Goal: Task Accomplishment & Management: Use online tool/utility

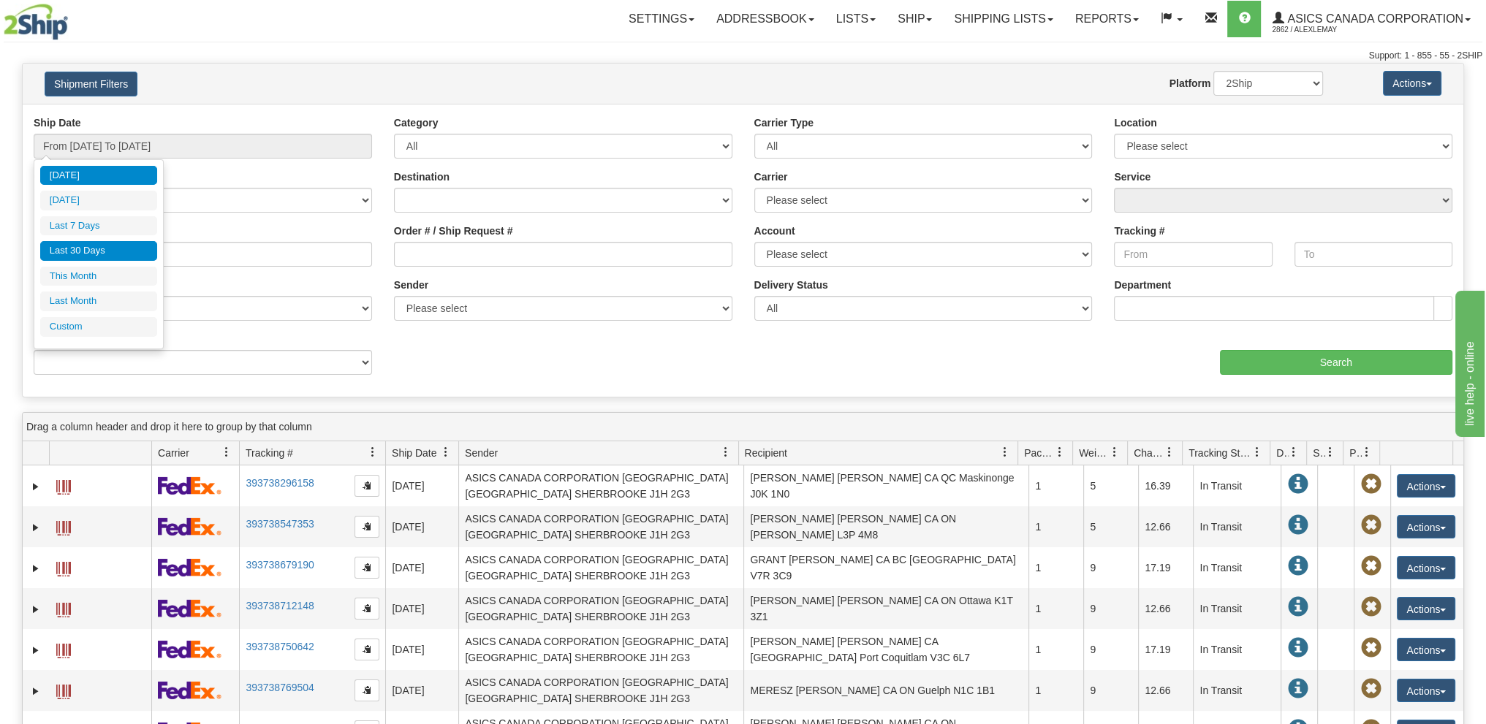
click at [106, 256] on li "Last 30 Days" at bounding box center [98, 251] width 117 height 20
type input "From [DATE] To [DATE]"
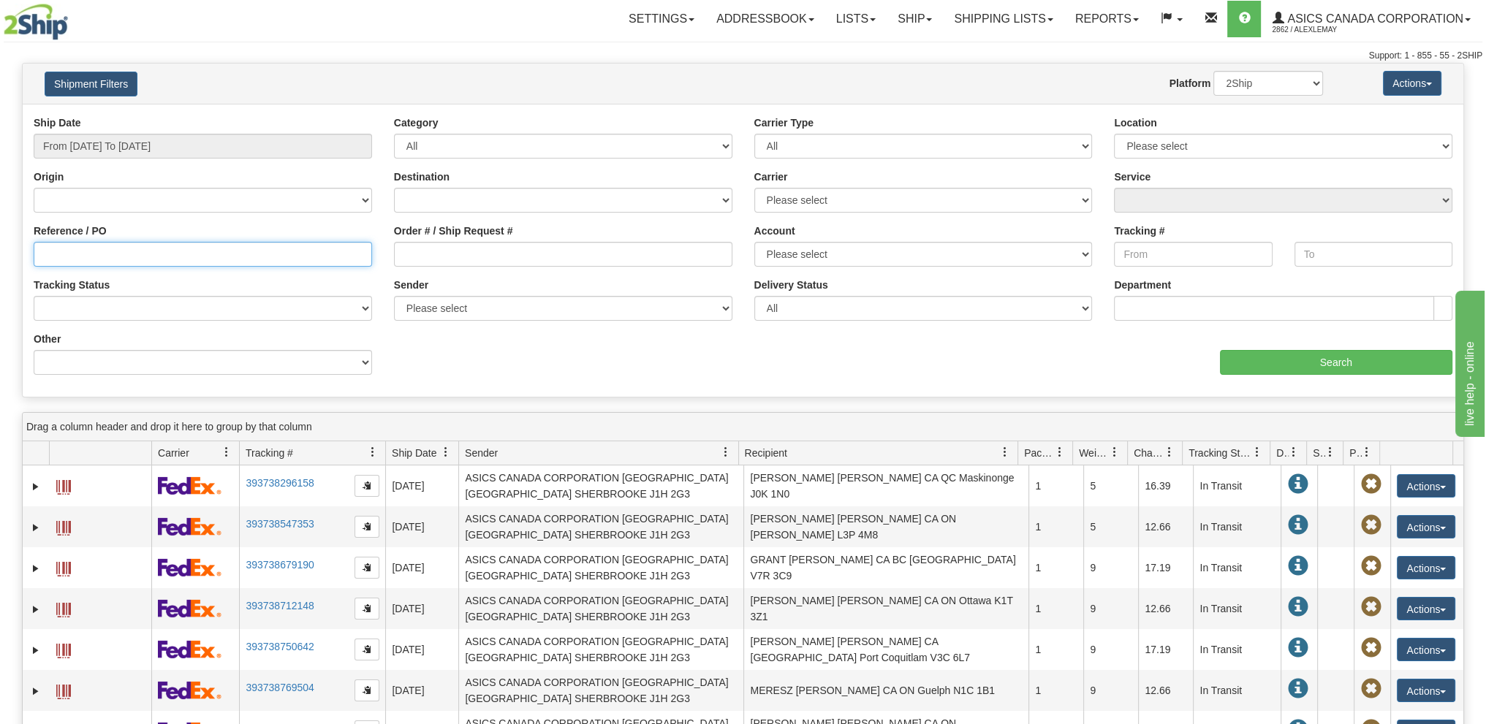
click at [158, 254] on input "Reference / PO" at bounding box center [203, 254] width 338 height 25
type input "8041273716"
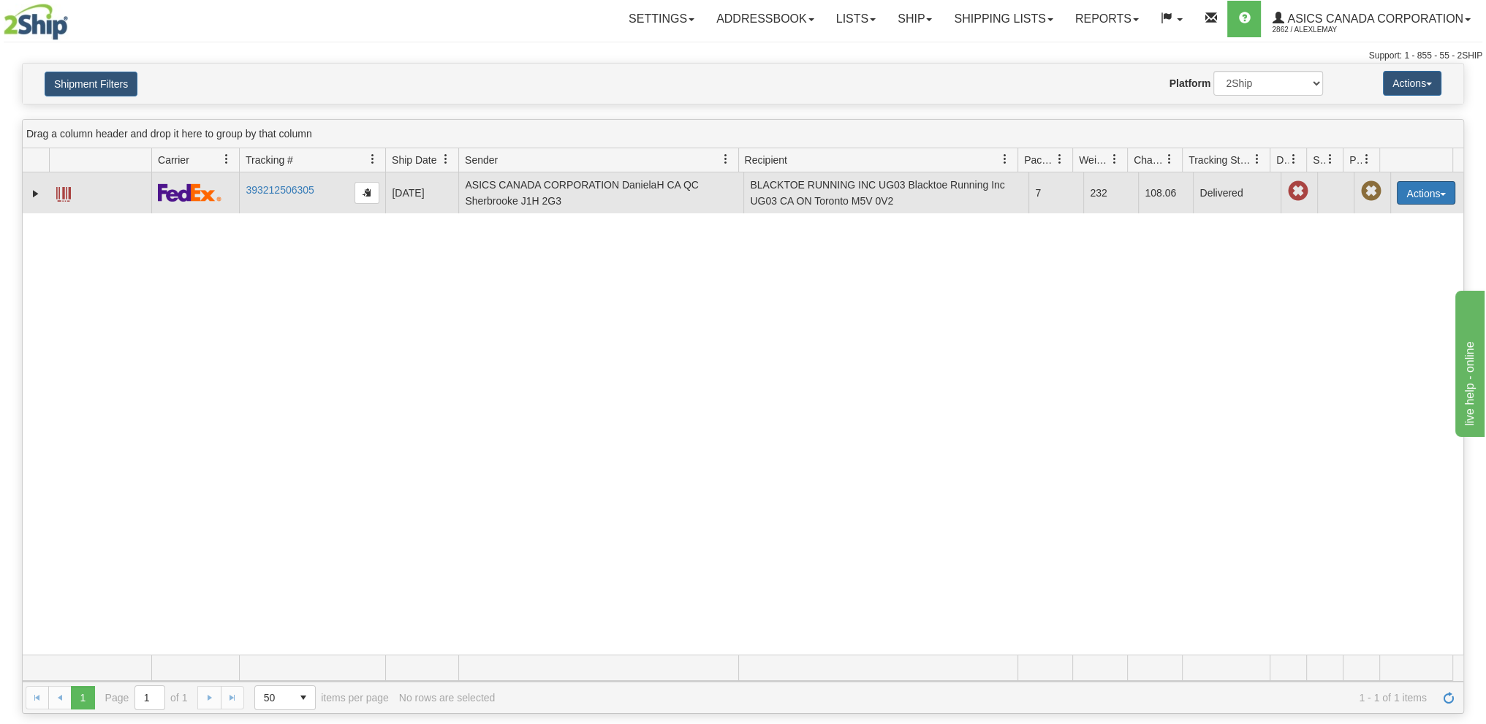
click at [1433, 189] on button "Actions" at bounding box center [1426, 192] width 58 height 23
click at [1385, 216] on link "Repeat" at bounding box center [1396, 220] width 117 height 19
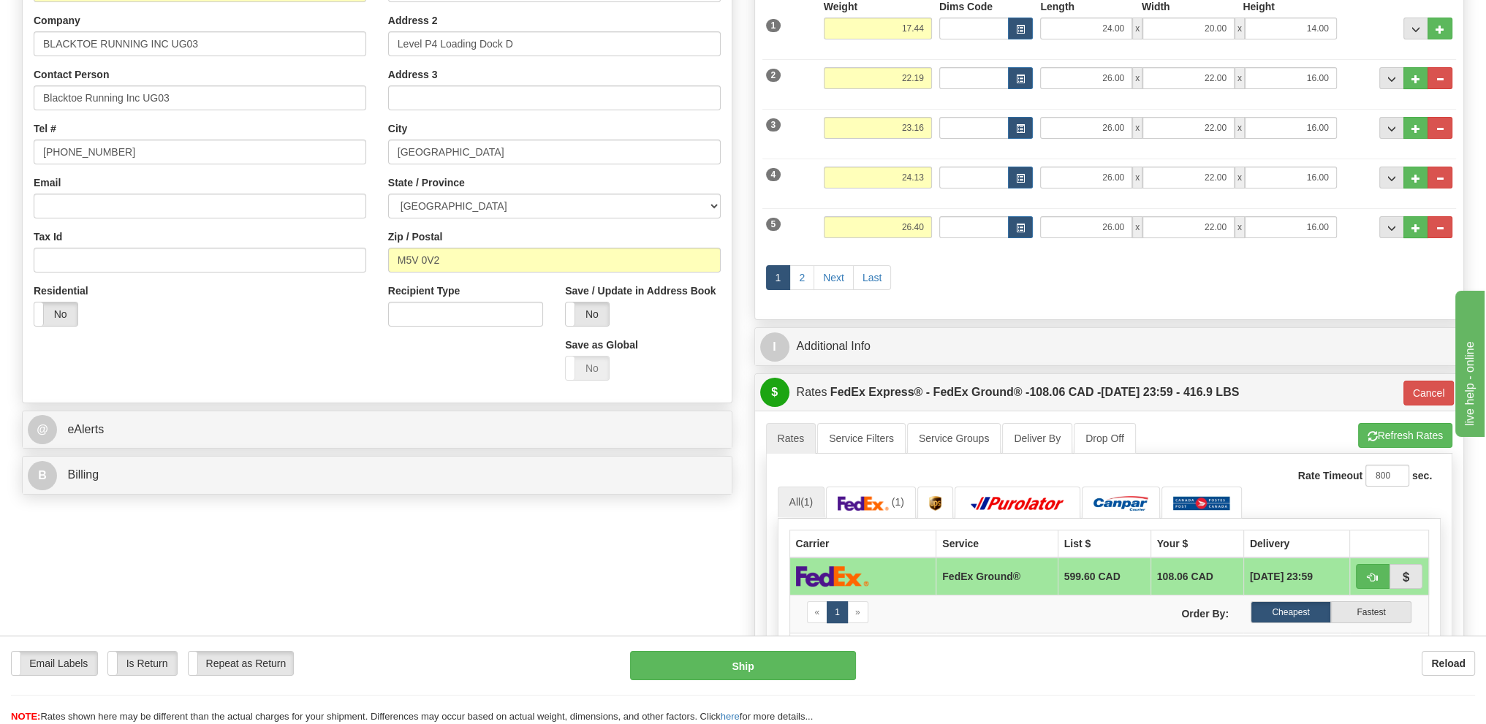
scroll to position [365, 0]
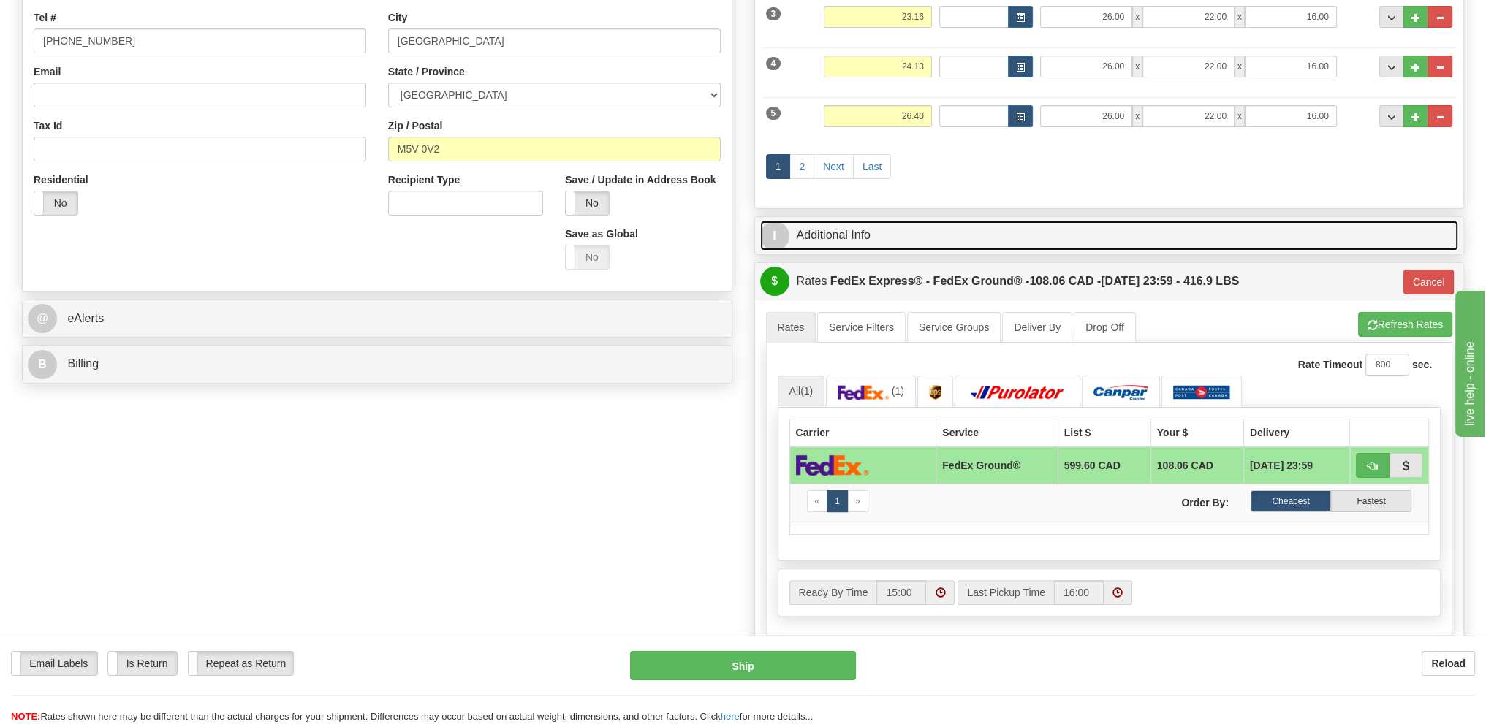
click at [845, 240] on link "I Additional Info" at bounding box center [1109, 236] width 699 height 30
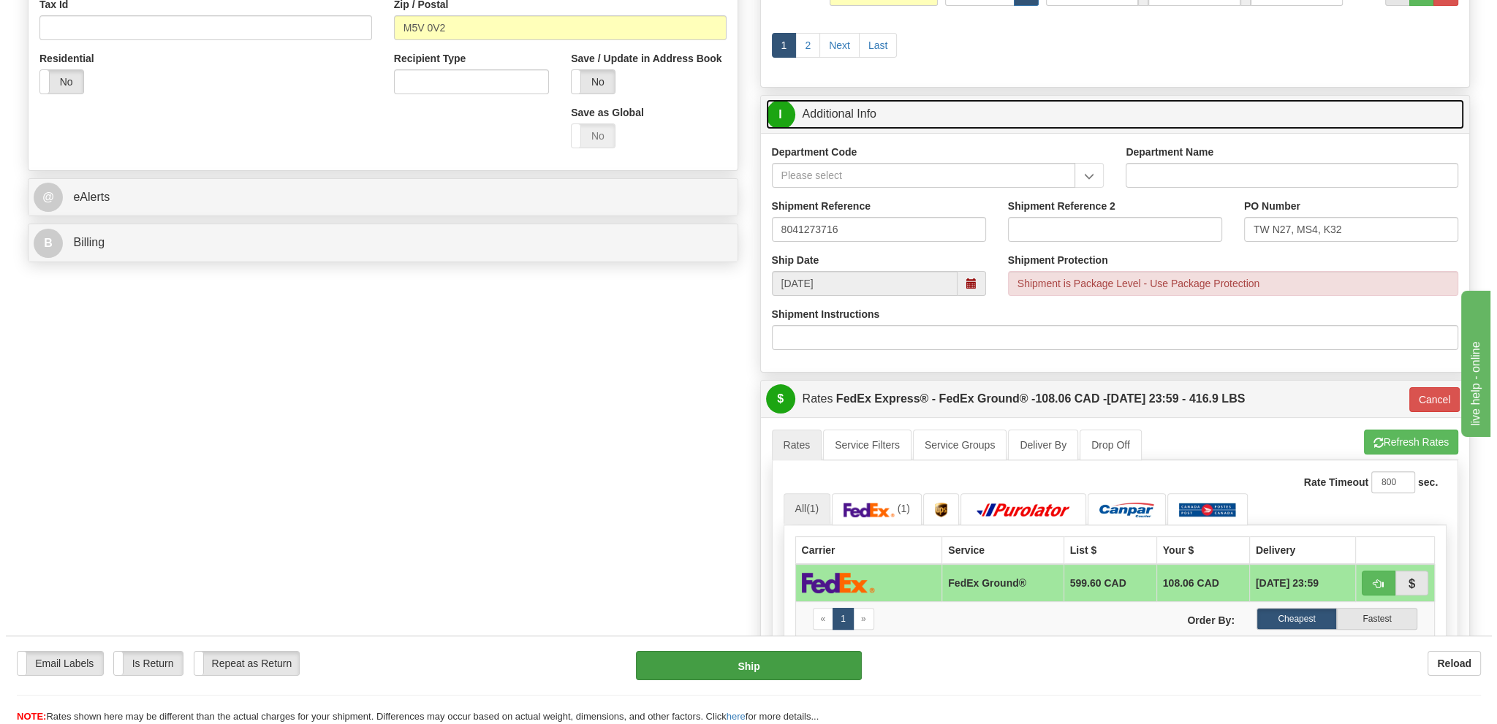
scroll to position [585, 0]
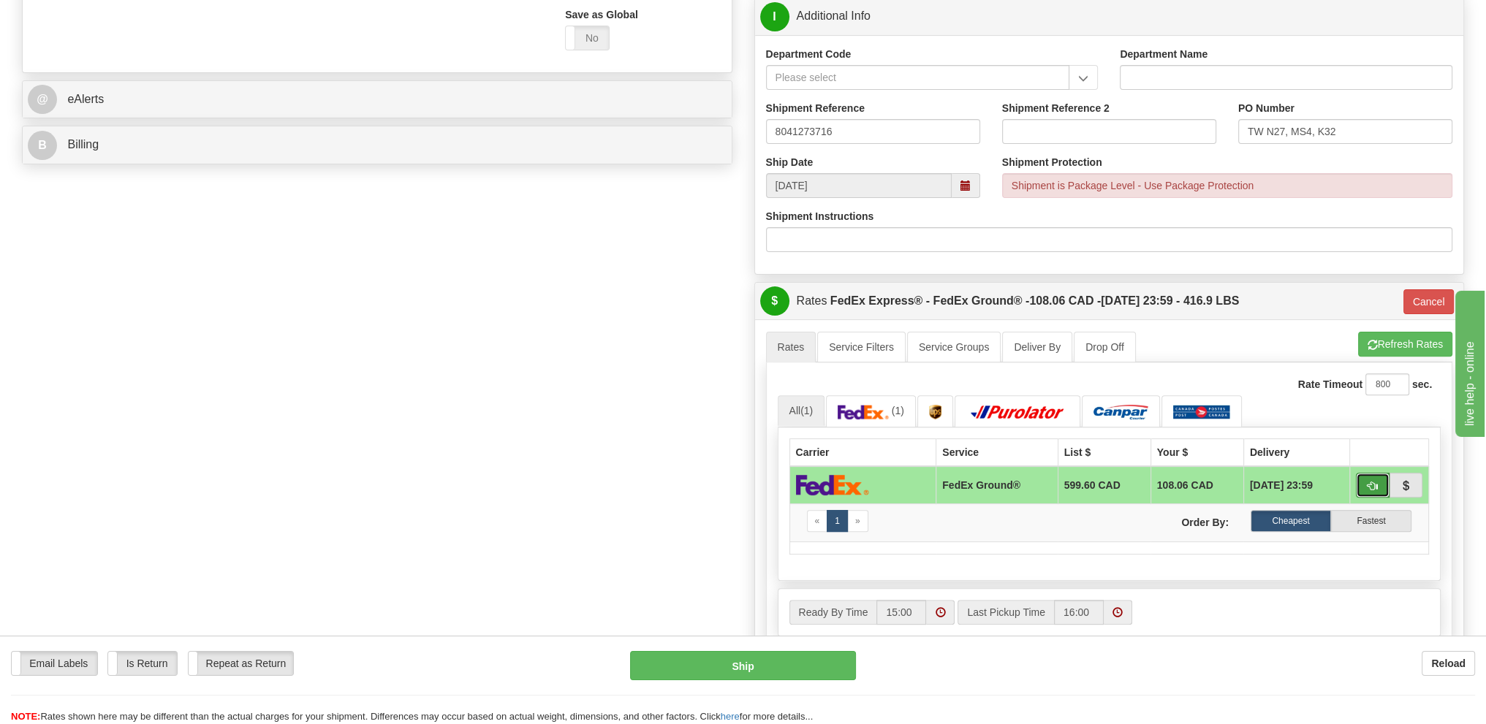
click at [1380, 485] on button "button" at bounding box center [1373, 485] width 34 height 25
click at [750, 661] on button "Ship" at bounding box center [743, 665] width 226 height 29
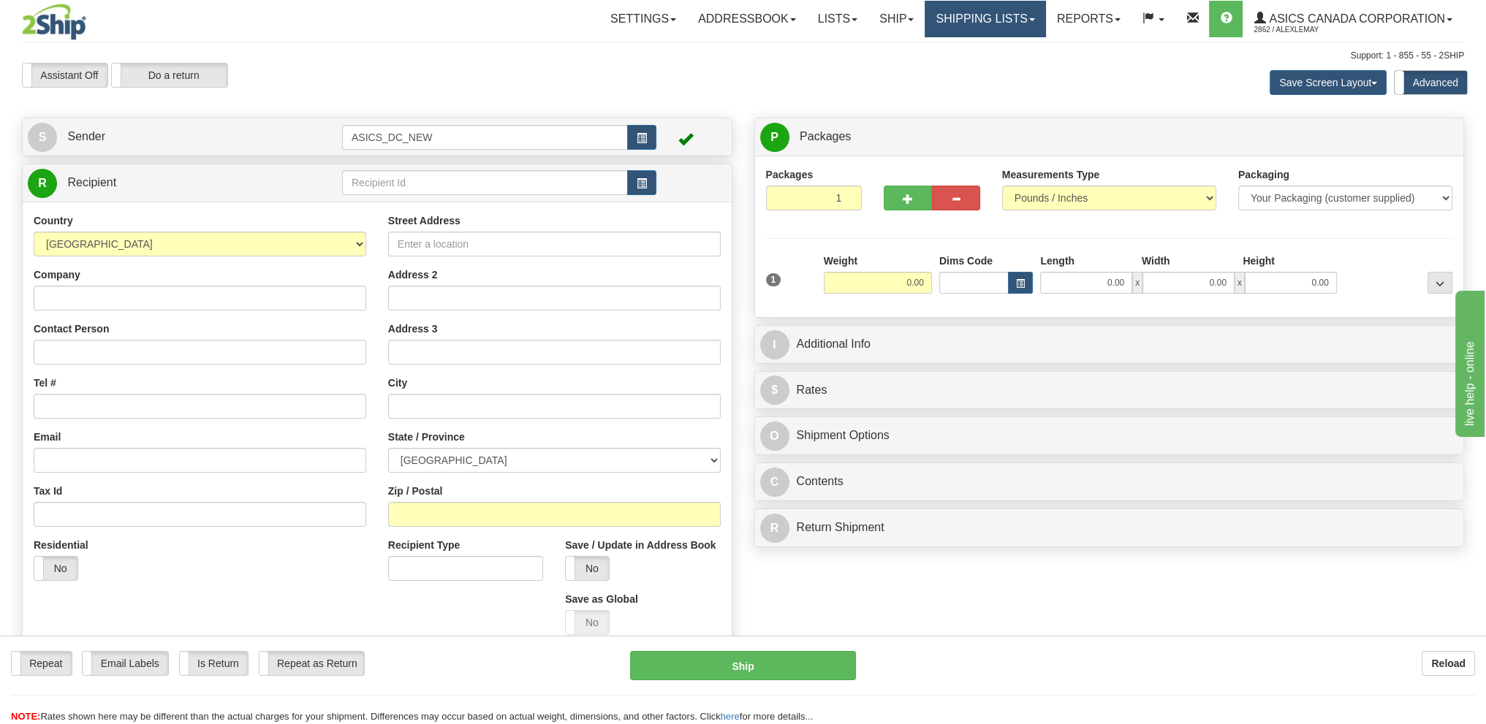
click at [1010, 10] on link "Shipping lists" at bounding box center [985, 19] width 121 height 37
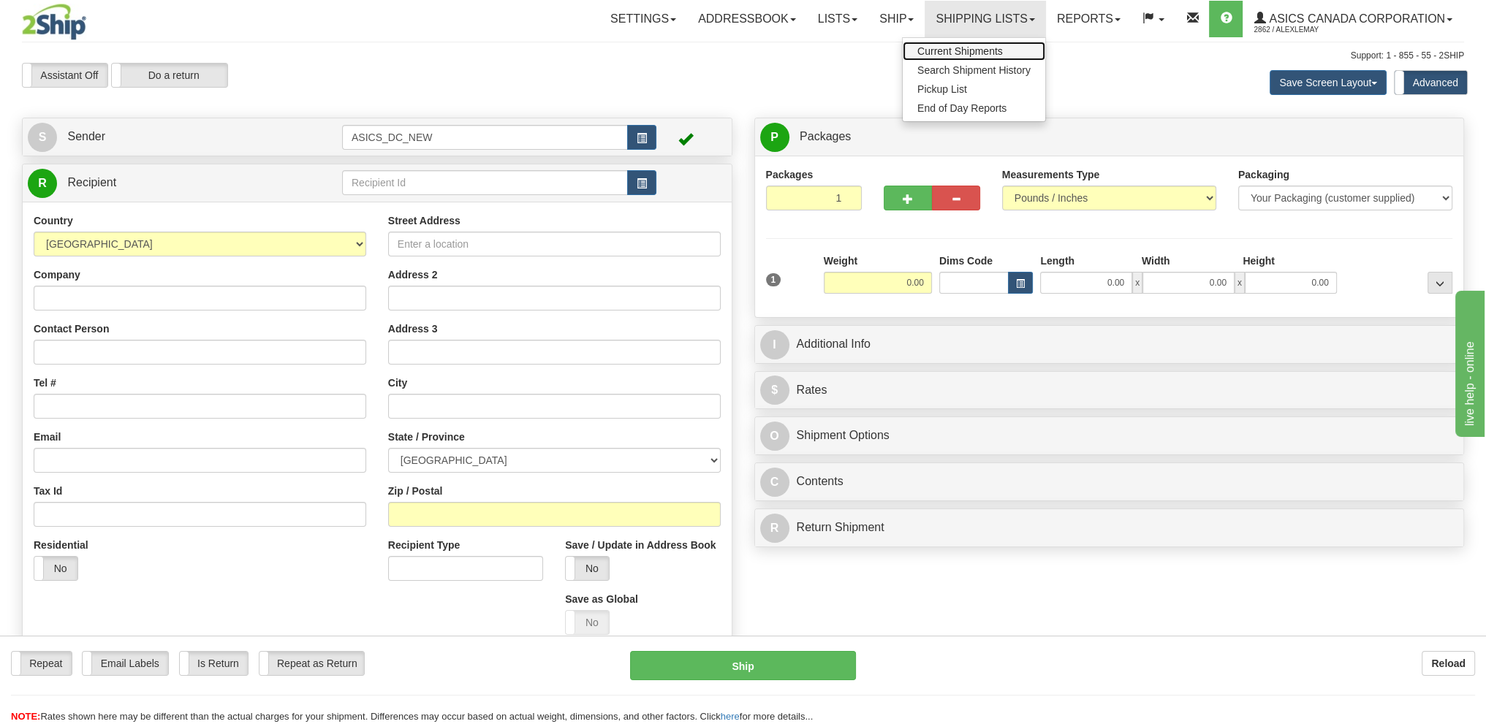
click at [952, 50] on span "Current Shipments" at bounding box center [960, 51] width 86 height 12
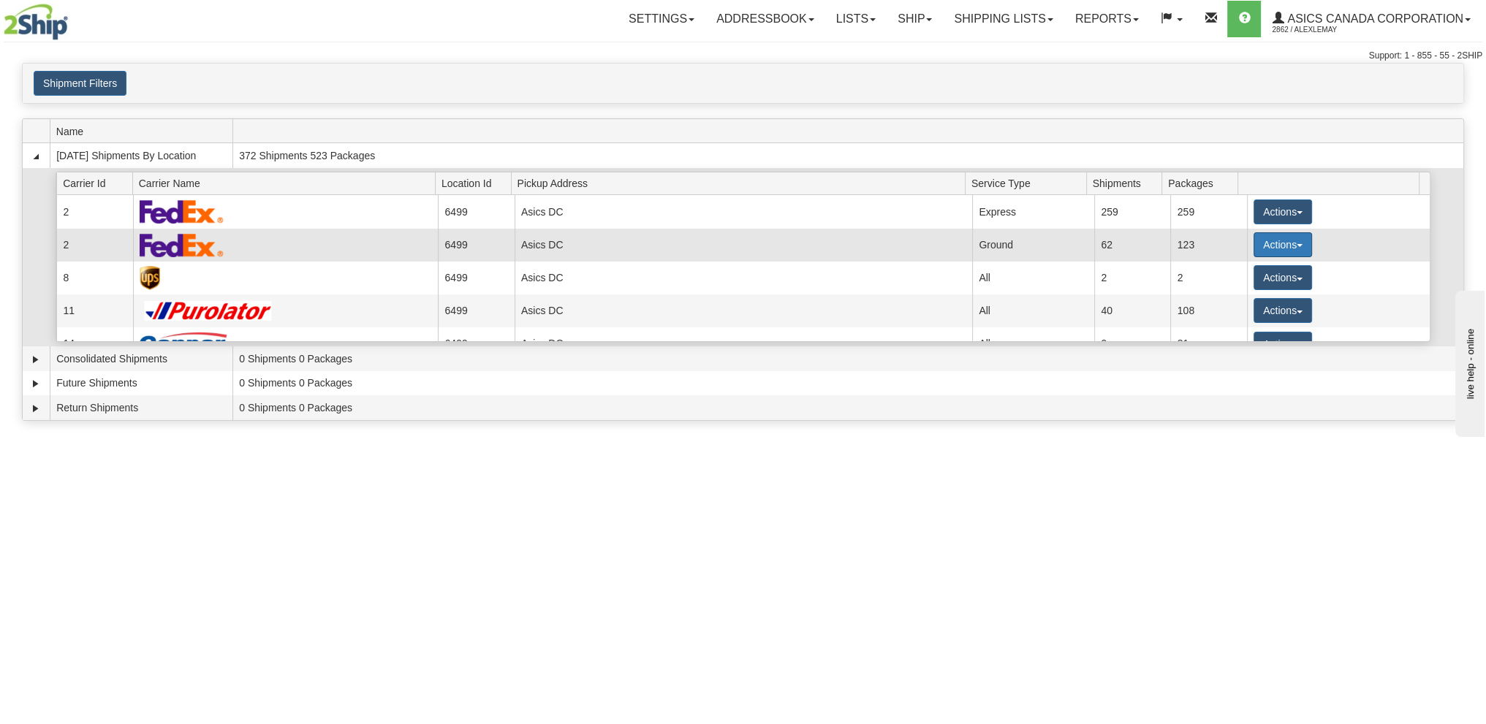
click at [1297, 244] on span "button" at bounding box center [1300, 245] width 6 height 3
click at [1241, 271] on span "Details" at bounding box center [1228, 272] width 39 height 10
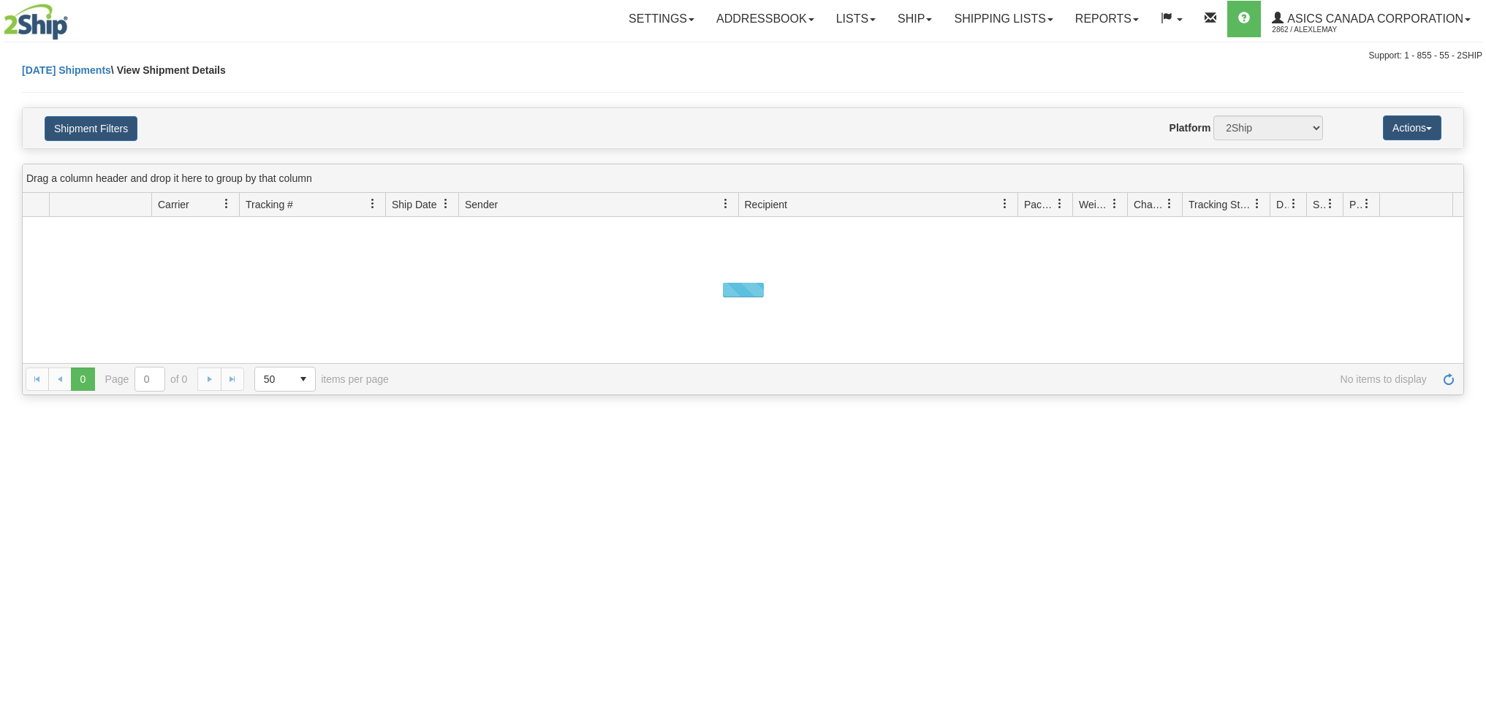
select select "2"
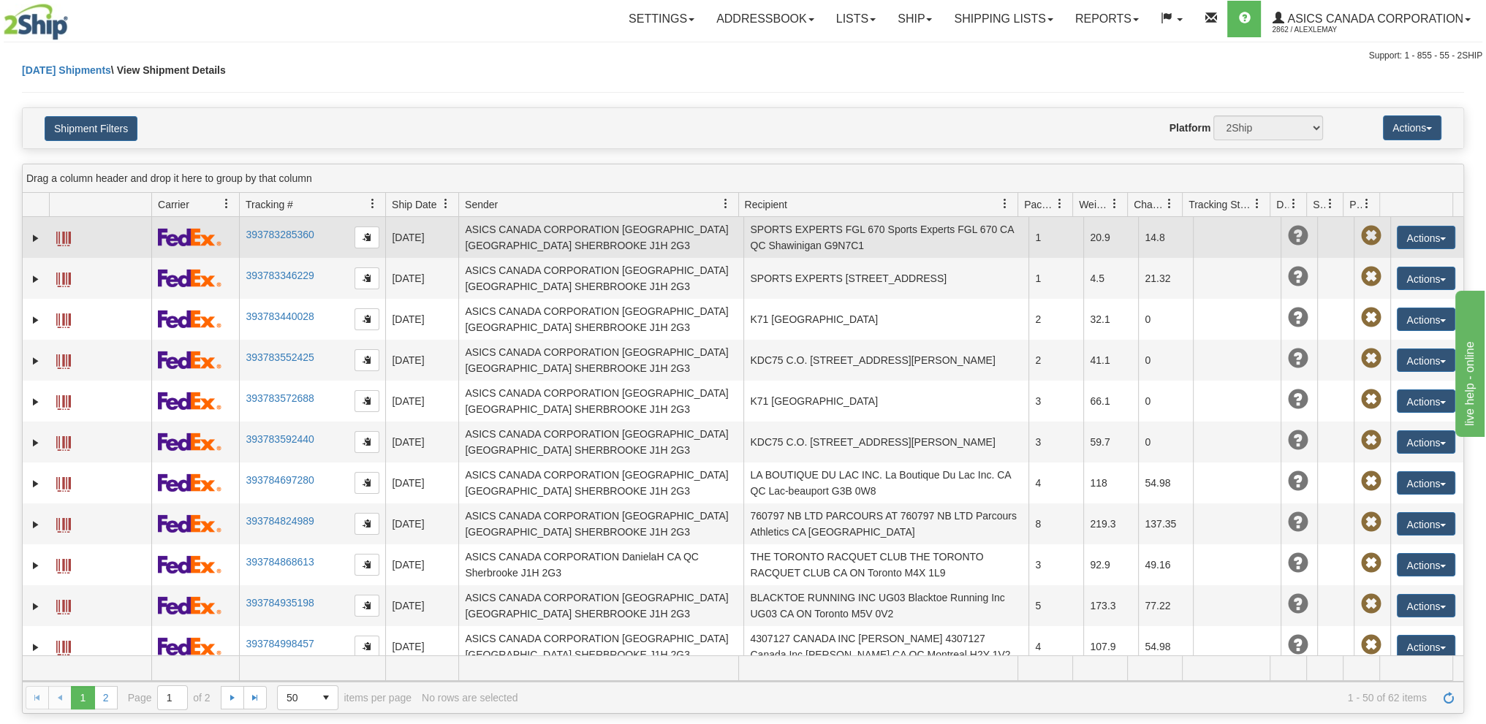
select select "6499"
select select "19214"
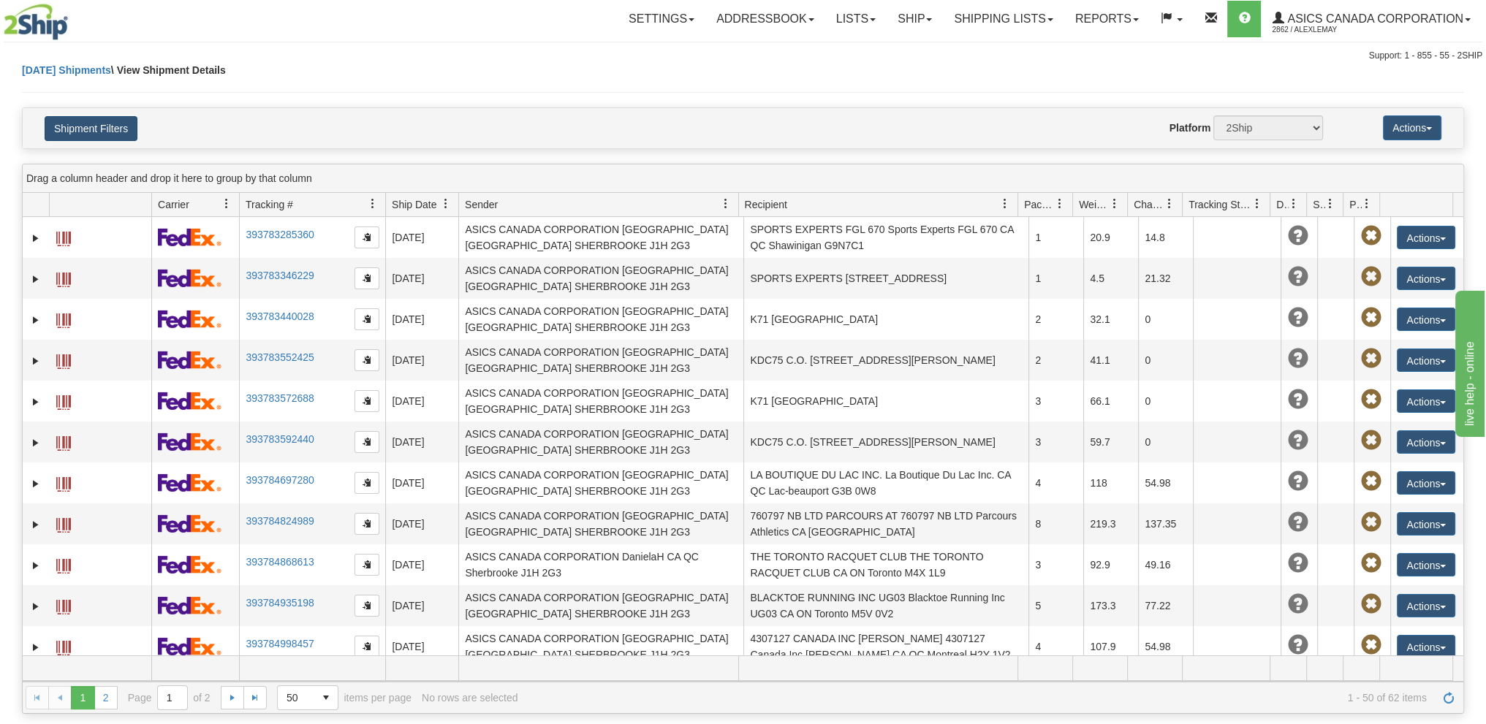
select select "2"
click at [111, 125] on button "Shipment Filters" at bounding box center [91, 128] width 93 height 25
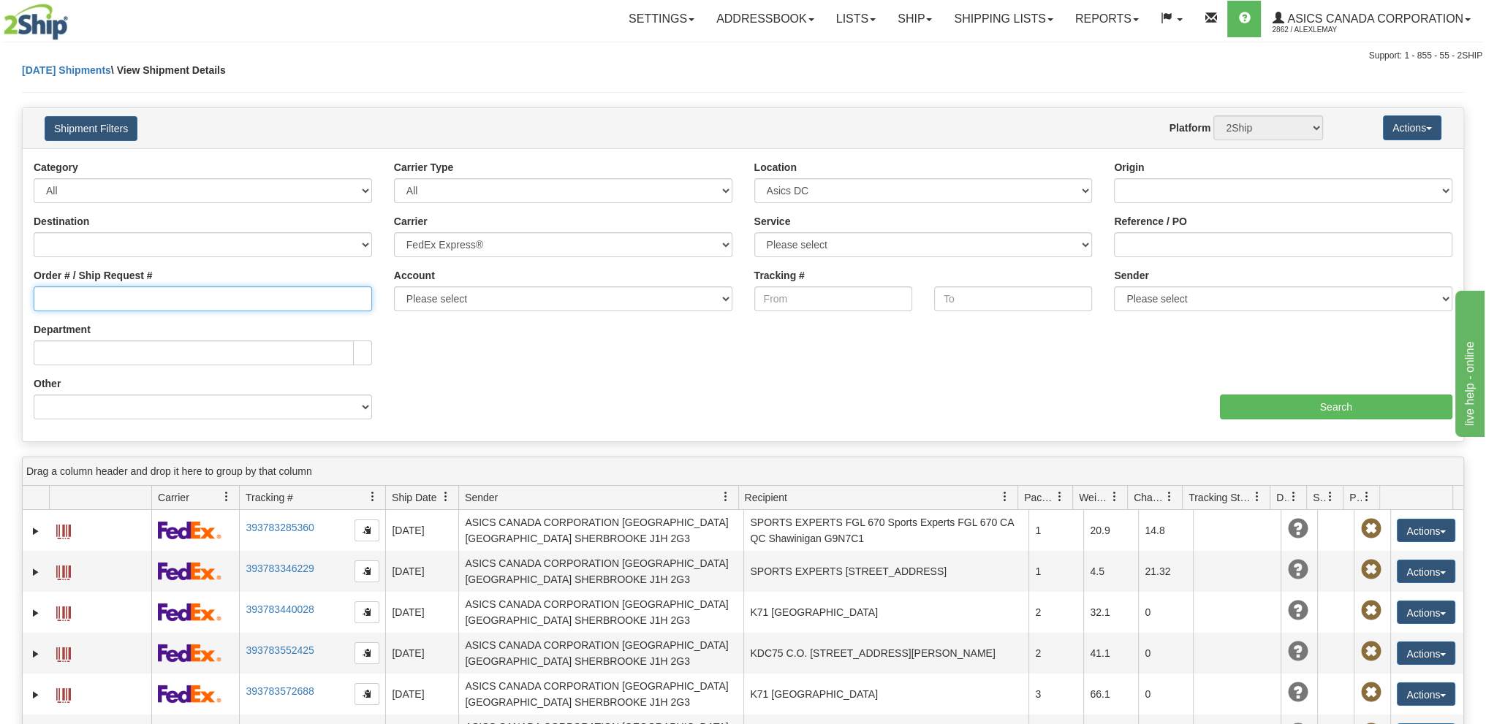
click at [129, 302] on input "Order # / Ship Request #" at bounding box center [203, 299] width 338 height 25
type input "8041273716"
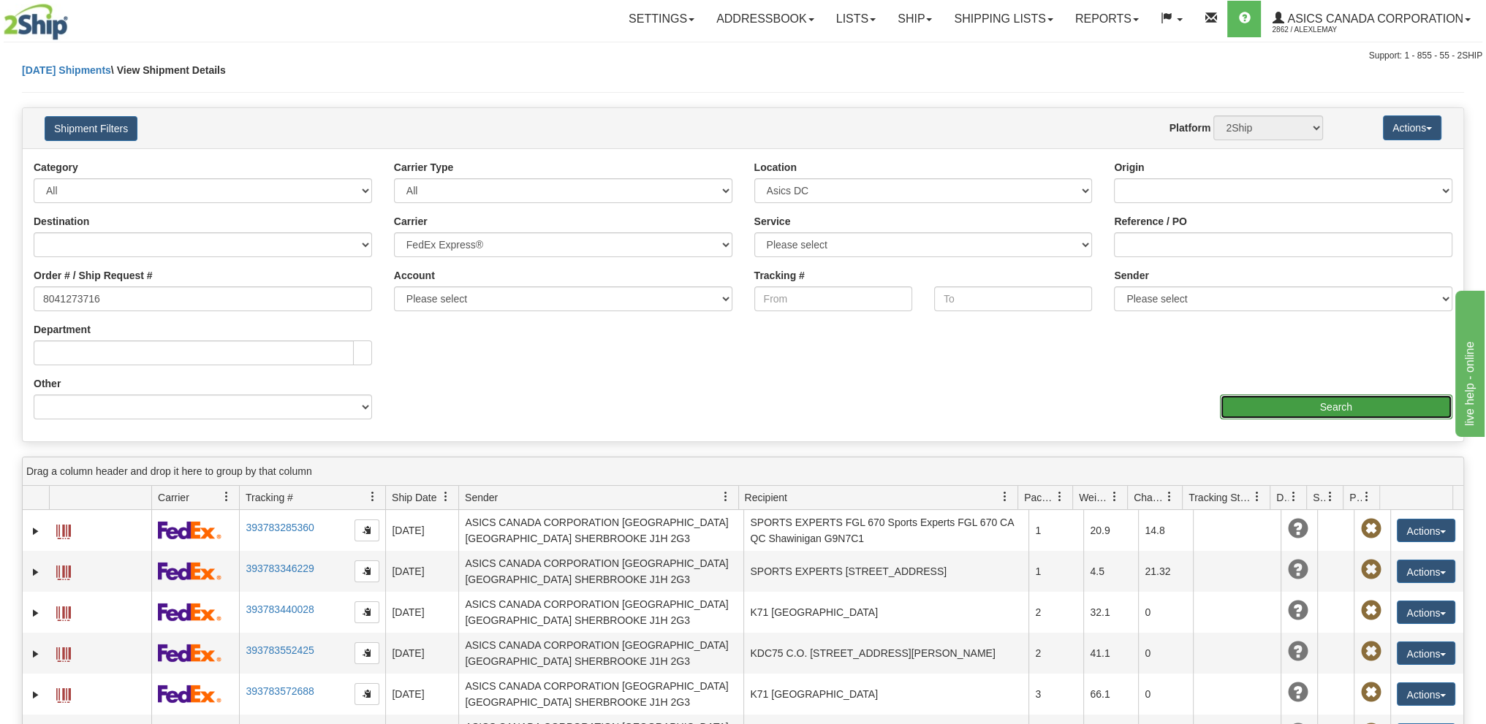
click at [1335, 412] on input "Search" at bounding box center [1336, 407] width 232 height 25
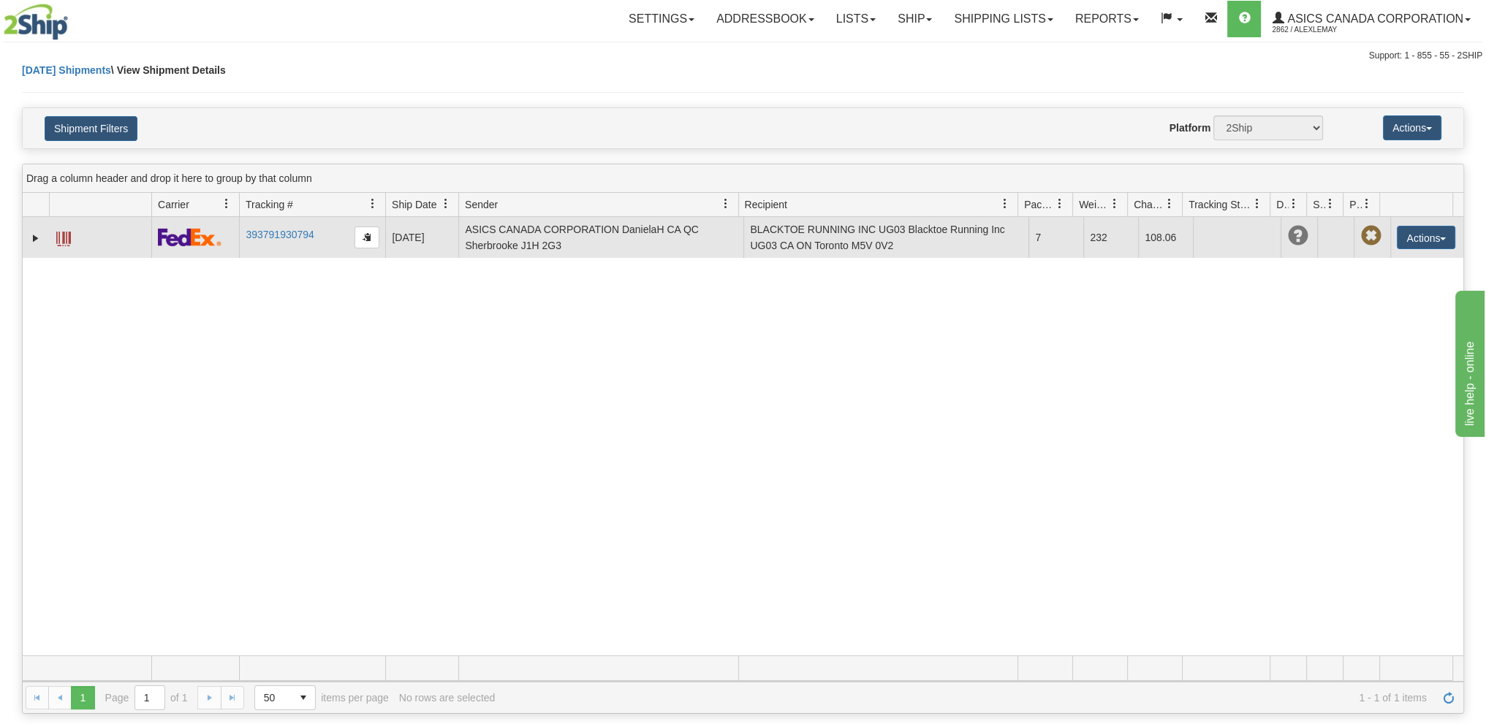
click at [58, 239] on span at bounding box center [63, 239] width 15 height 15
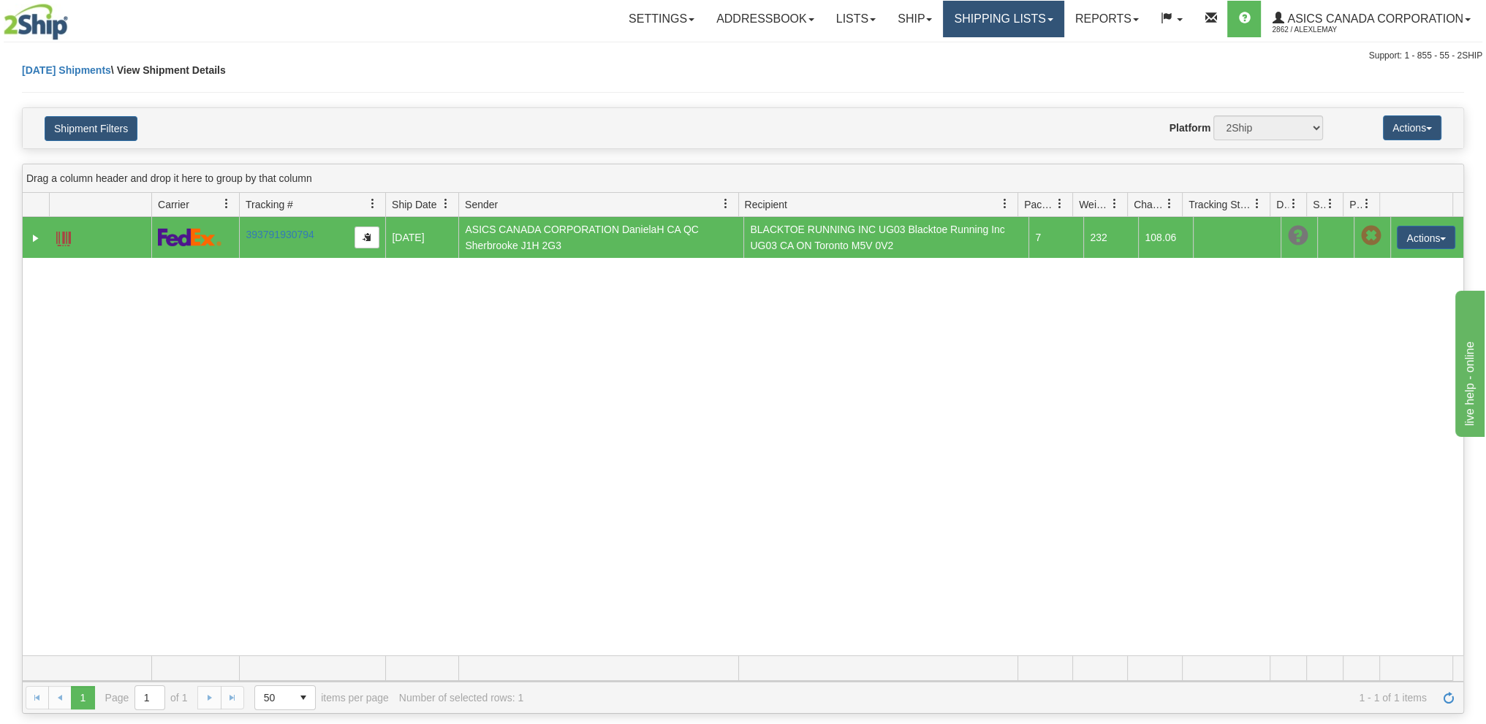
click at [1014, 29] on link "Shipping lists" at bounding box center [1003, 19] width 121 height 37
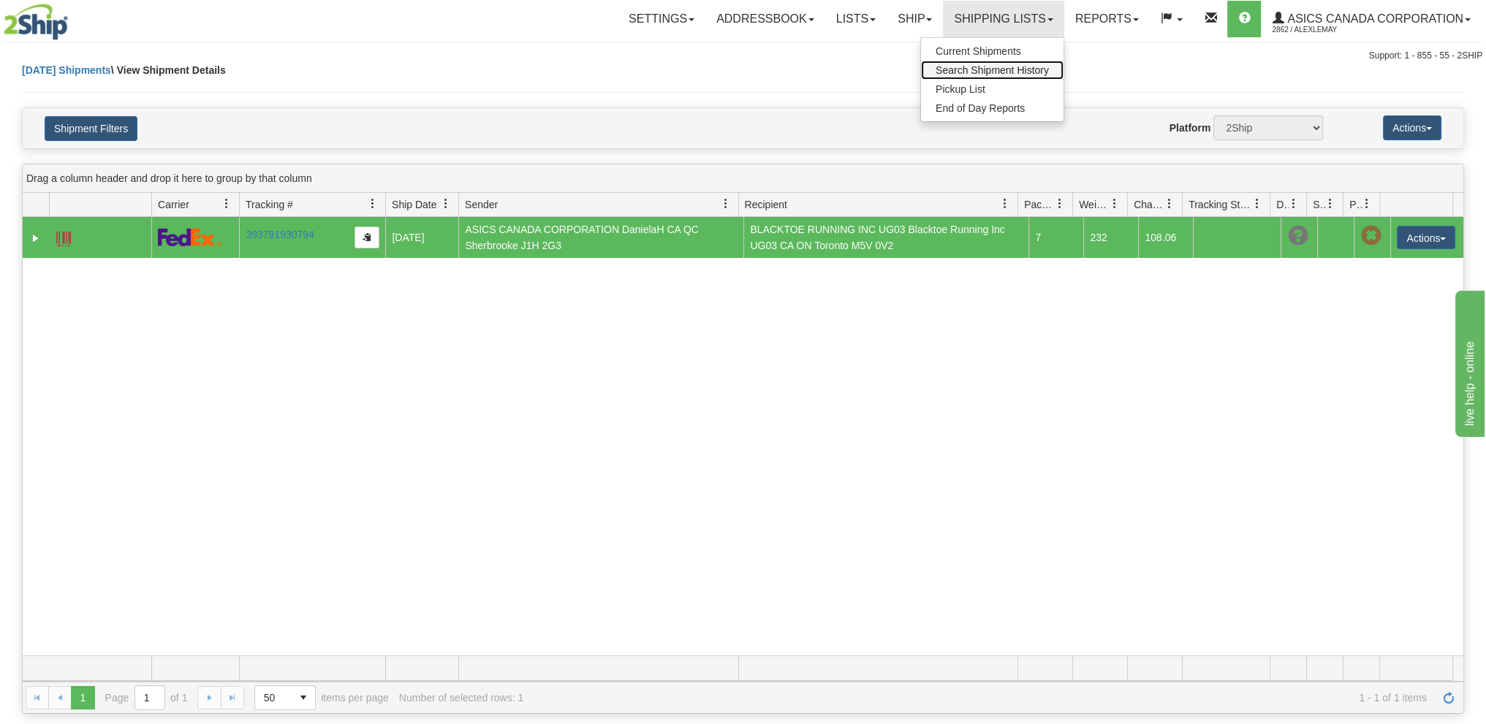
click at [974, 71] on span "Search Shipment History" at bounding box center [992, 70] width 113 height 12
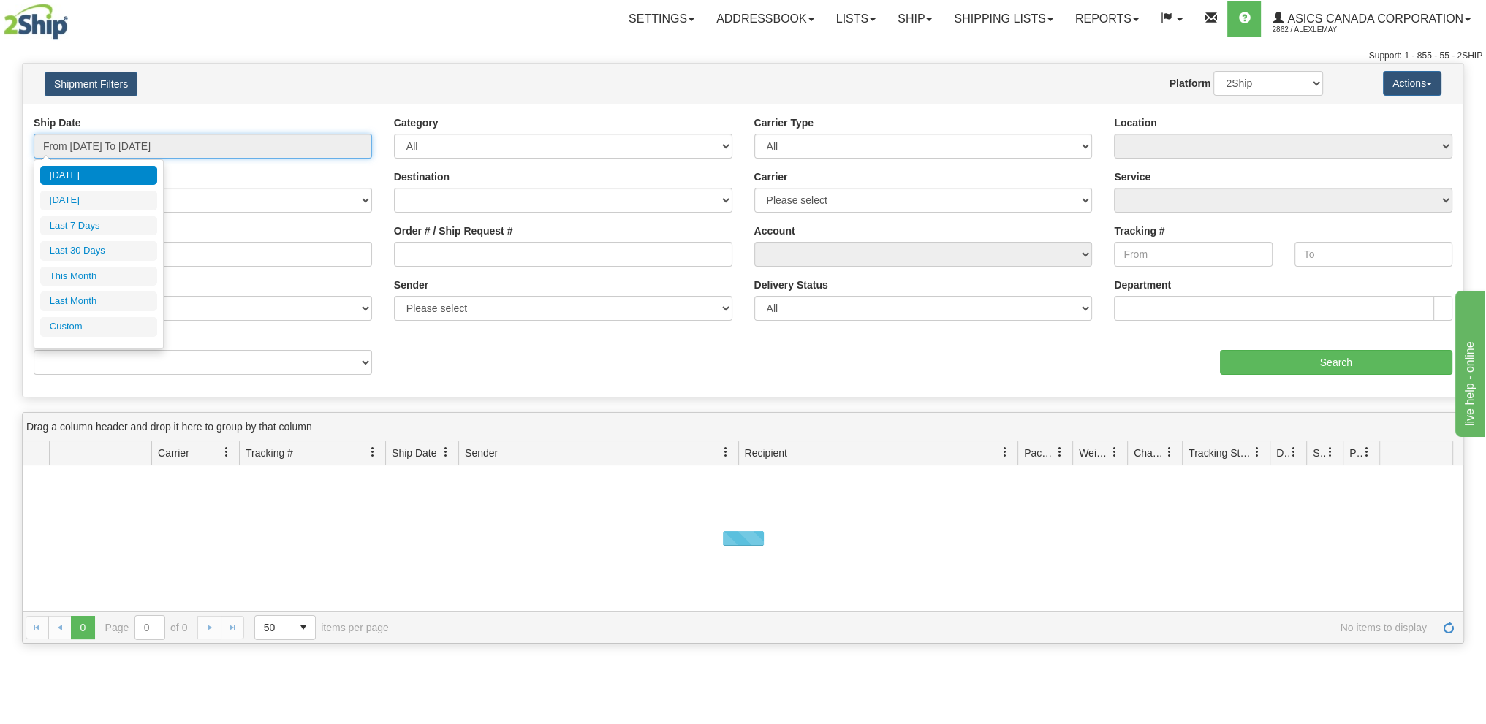
click at [130, 140] on input "From [DATE] To [DATE]" at bounding box center [203, 146] width 338 height 25
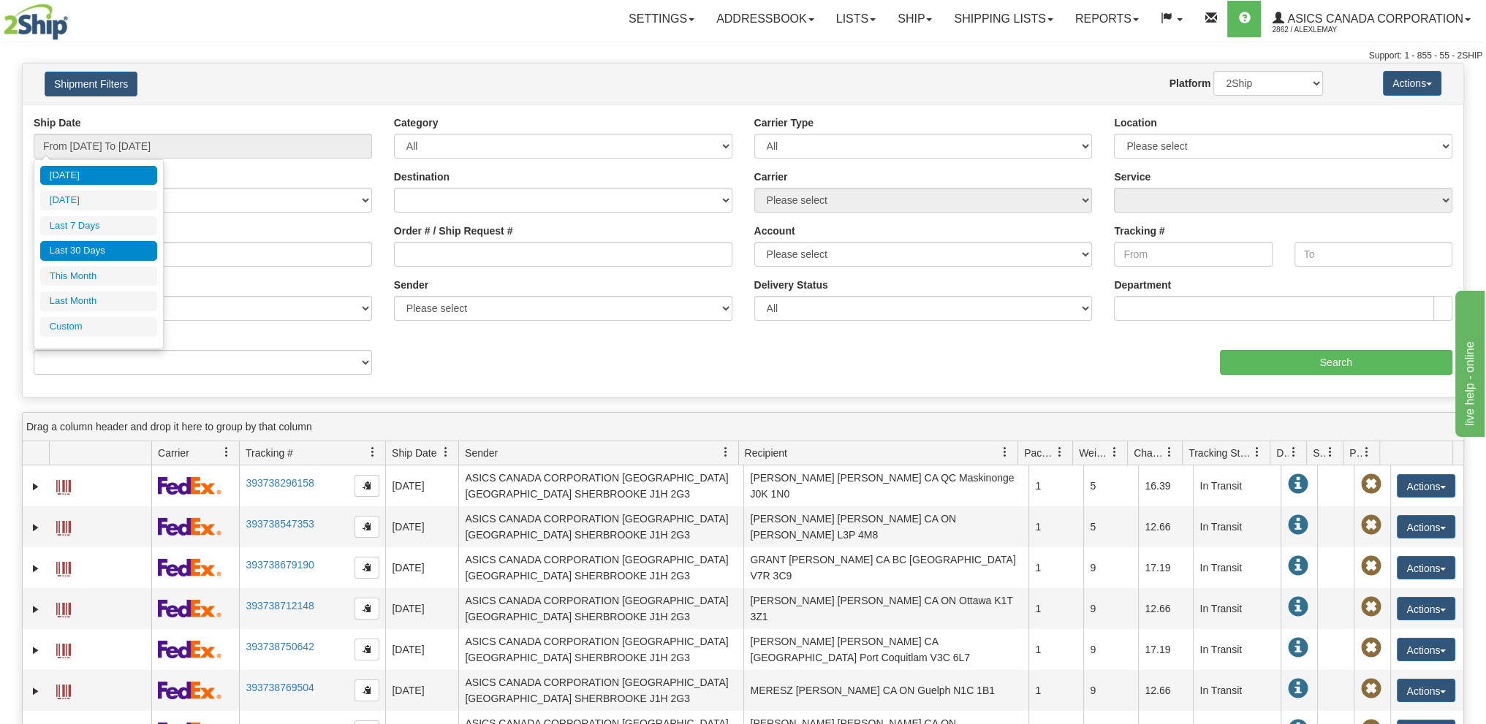
click at [108, 252] on li "Last 30 Days" at bounding box center [98, 251] width 117 height 20
type input "From 09/02/2025 To 10/01/2025"
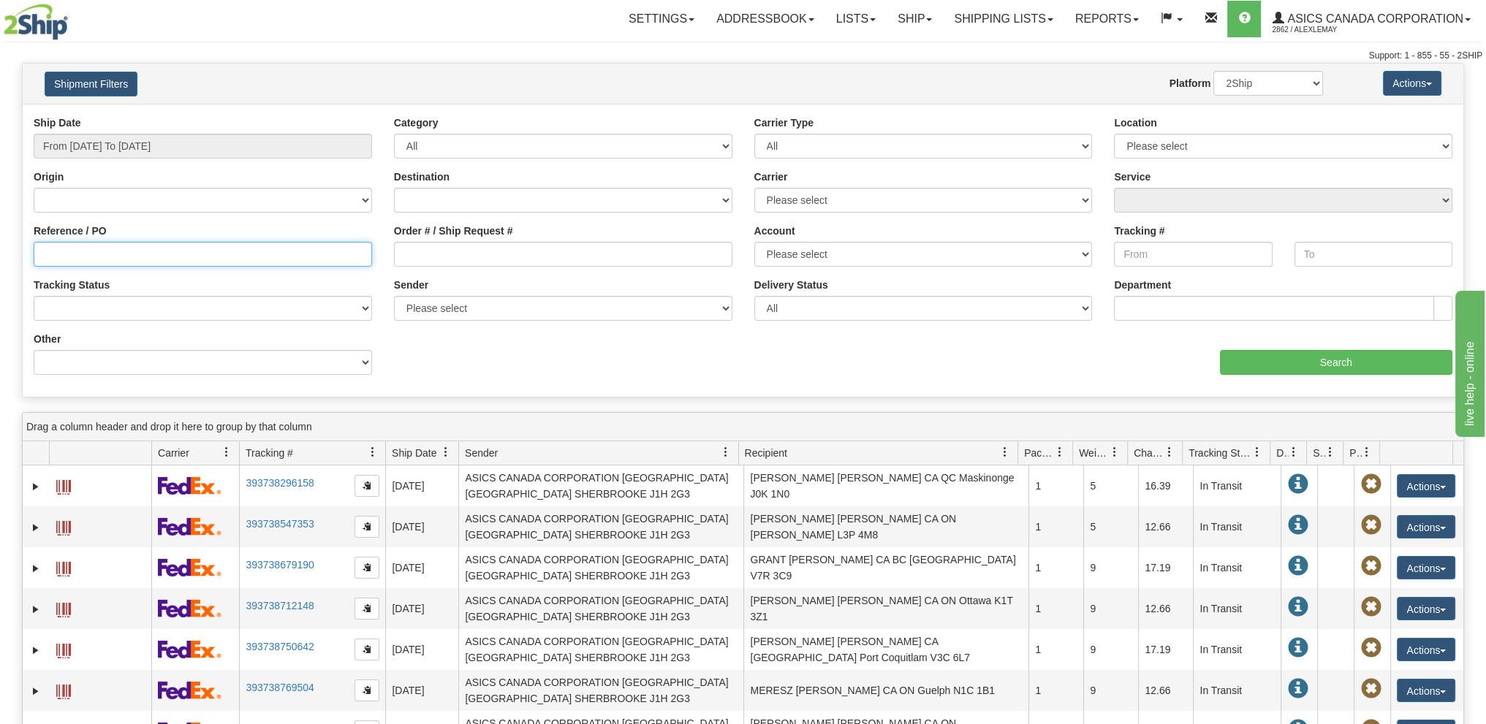
click at [148, 257] on input "Reference / PO" at bounding box center [203, 254] width 338 height 25
type input "8041273722"
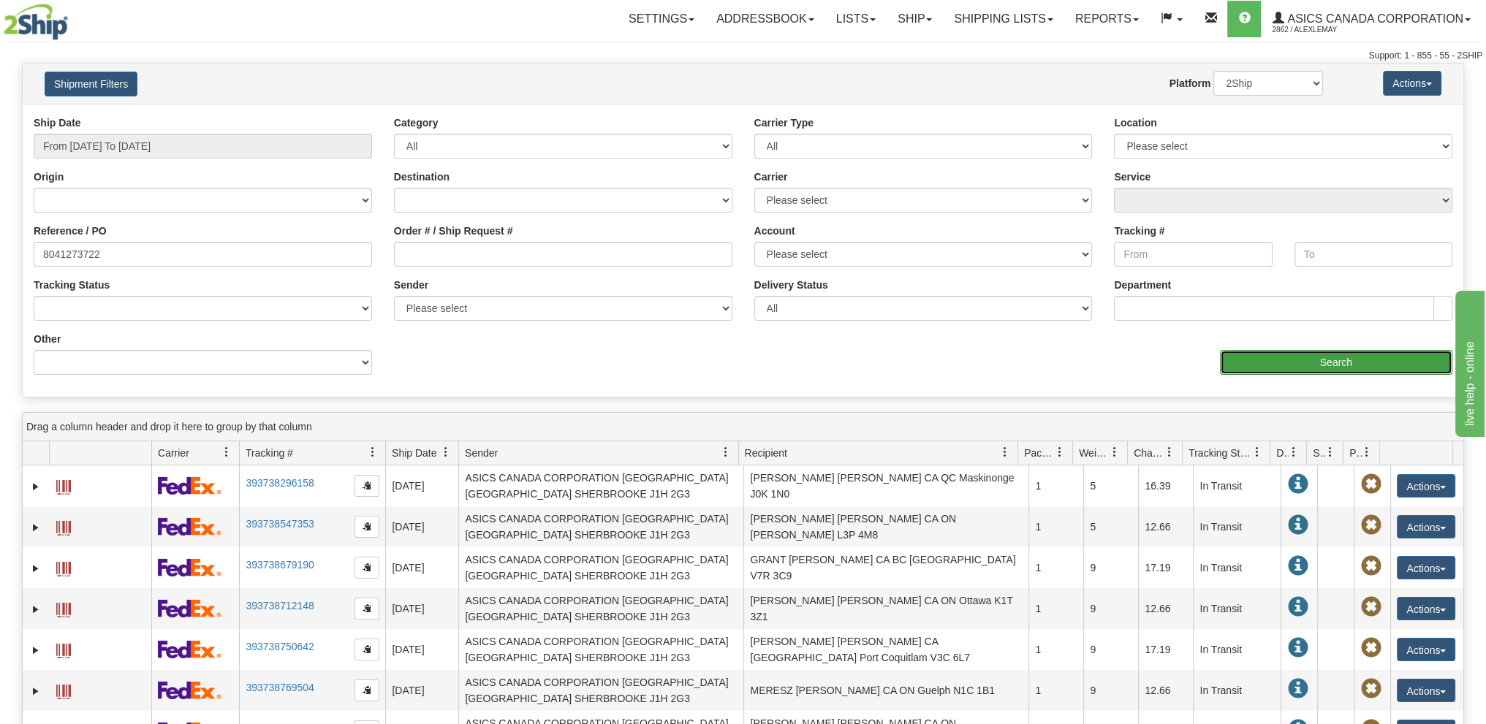
click at [1308, 367] on input "Search" at bounding box center [1336, 362] width 232 height 25
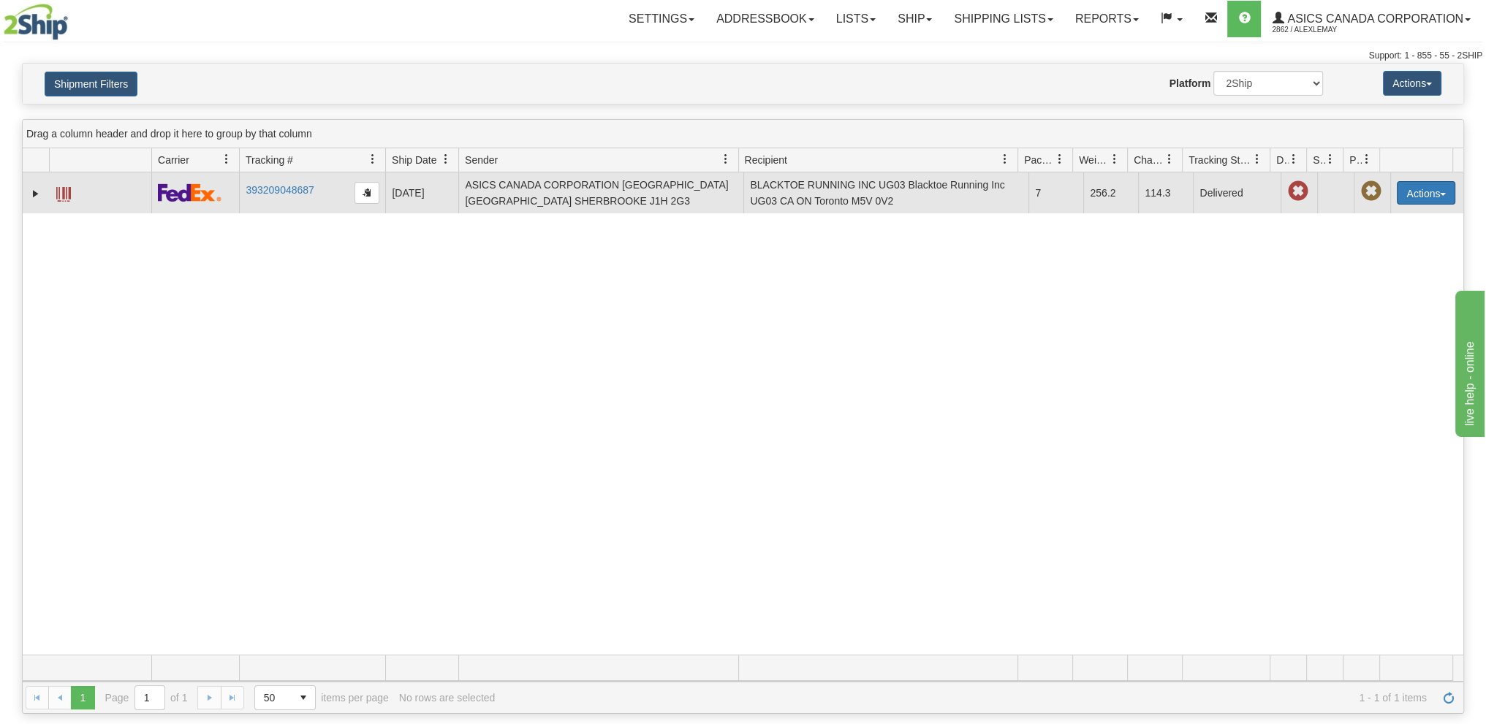
click at [1439, 198] on button "Actions" at bounding box center [1426, 192] width 58 height 23
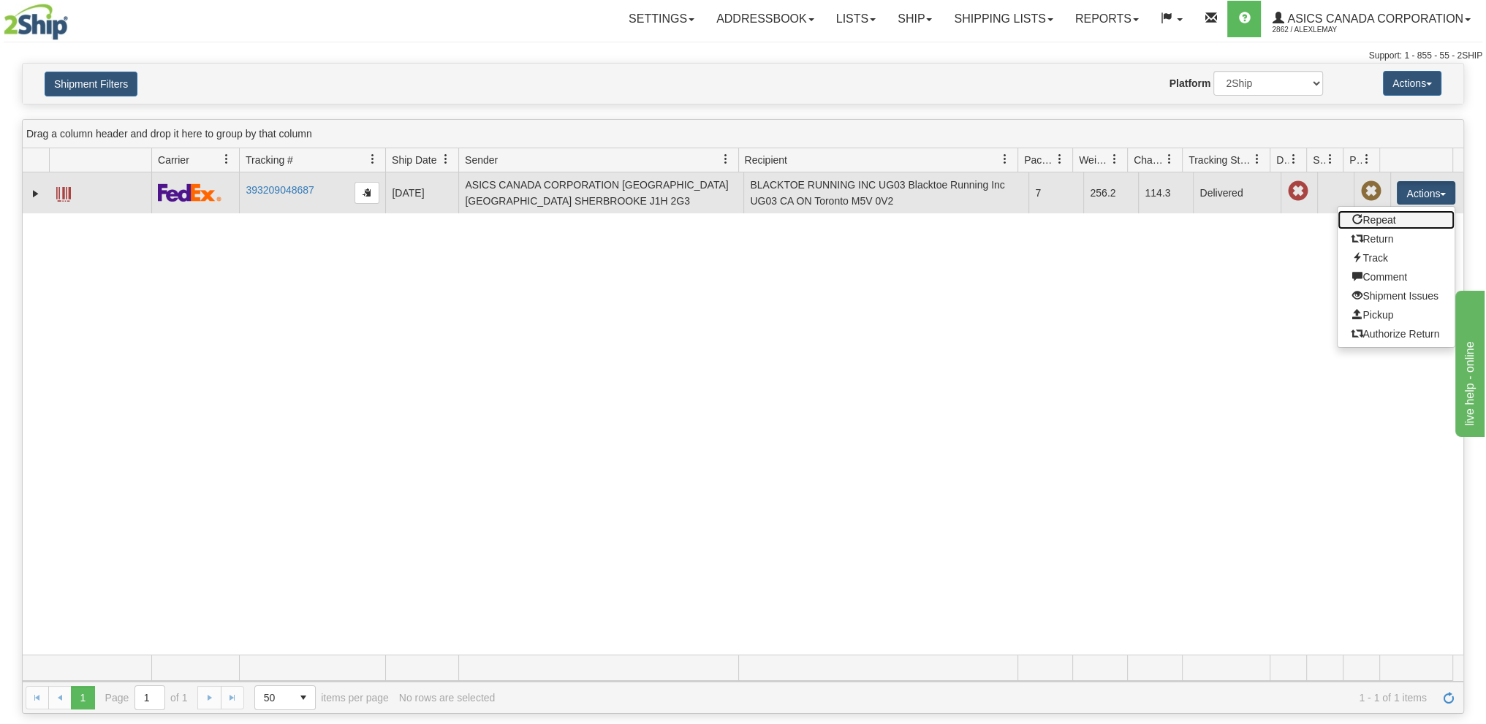
click at [1357, 221] on link "Repeat" at bounding box center [1396, 220] width 117 height 19
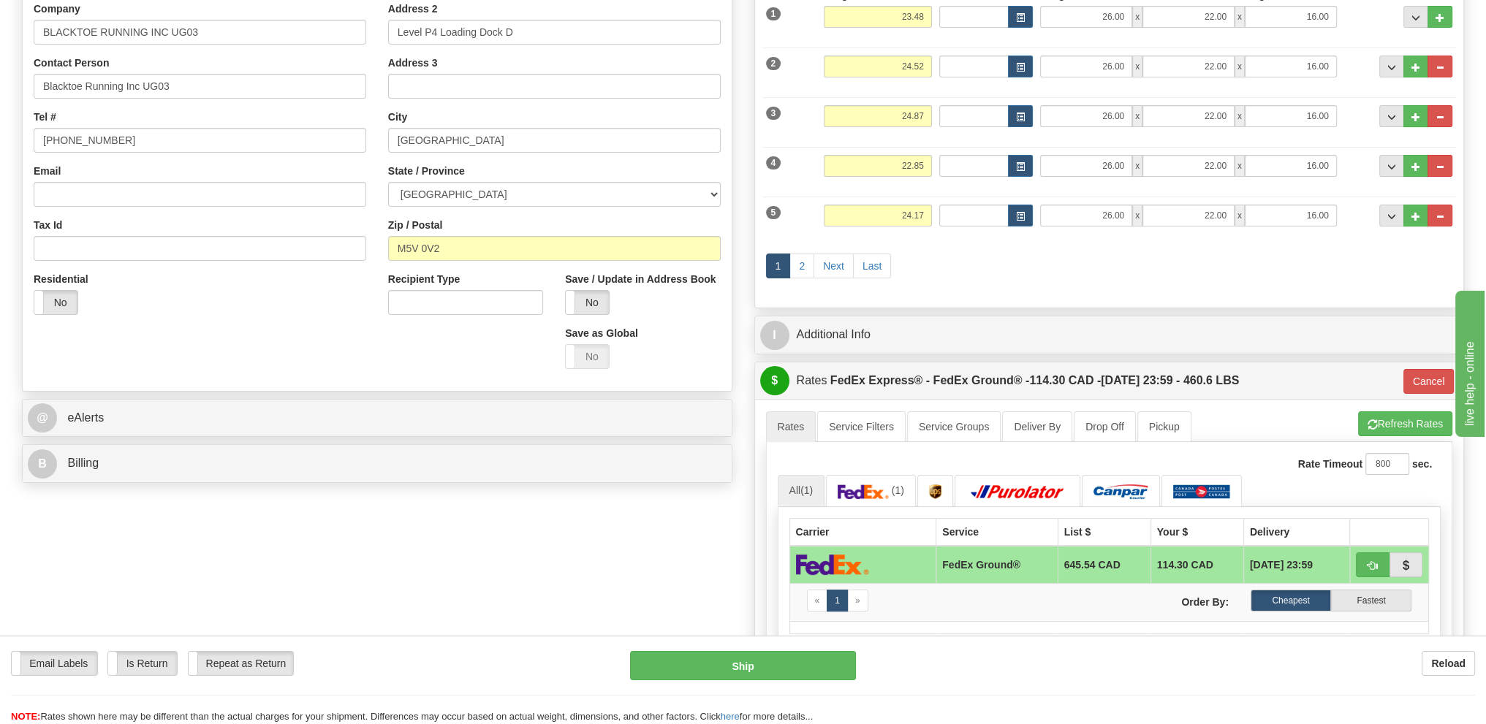
scroll to position [292, 0]
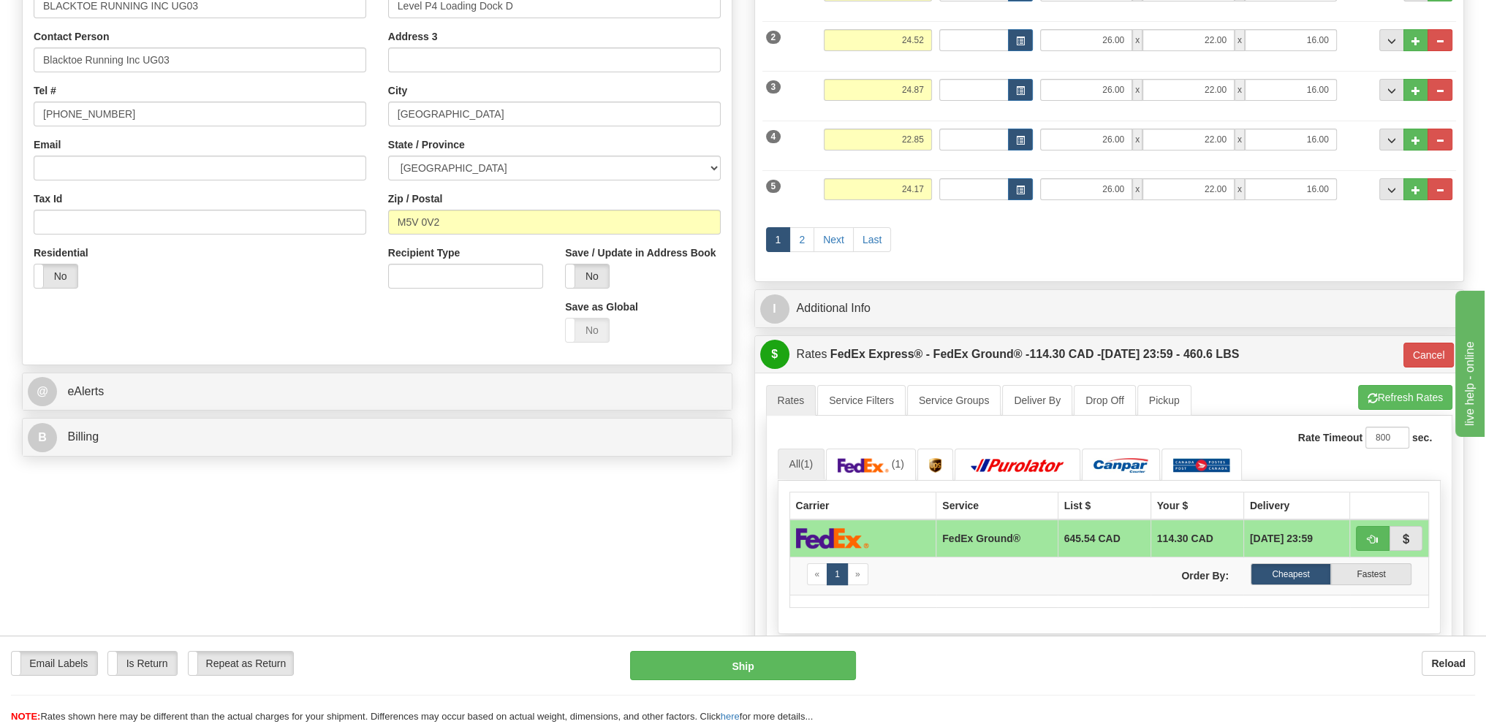
click at [443, 407] on div "@ eAlerts" at bounding box center [377, 392] width 709 height 37
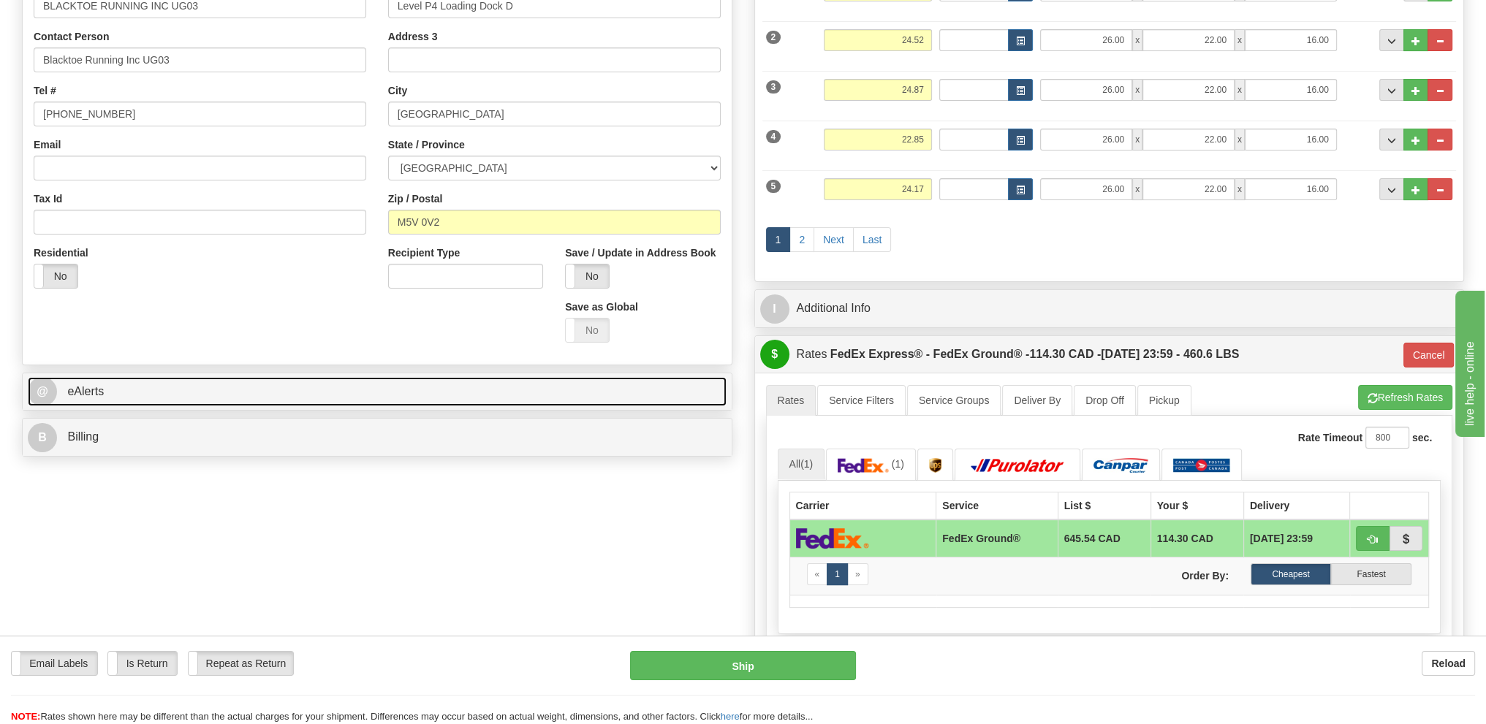
click at [430, 400] on link "@ eAlerts" at bounding box center [377, 392] width 699 height 30
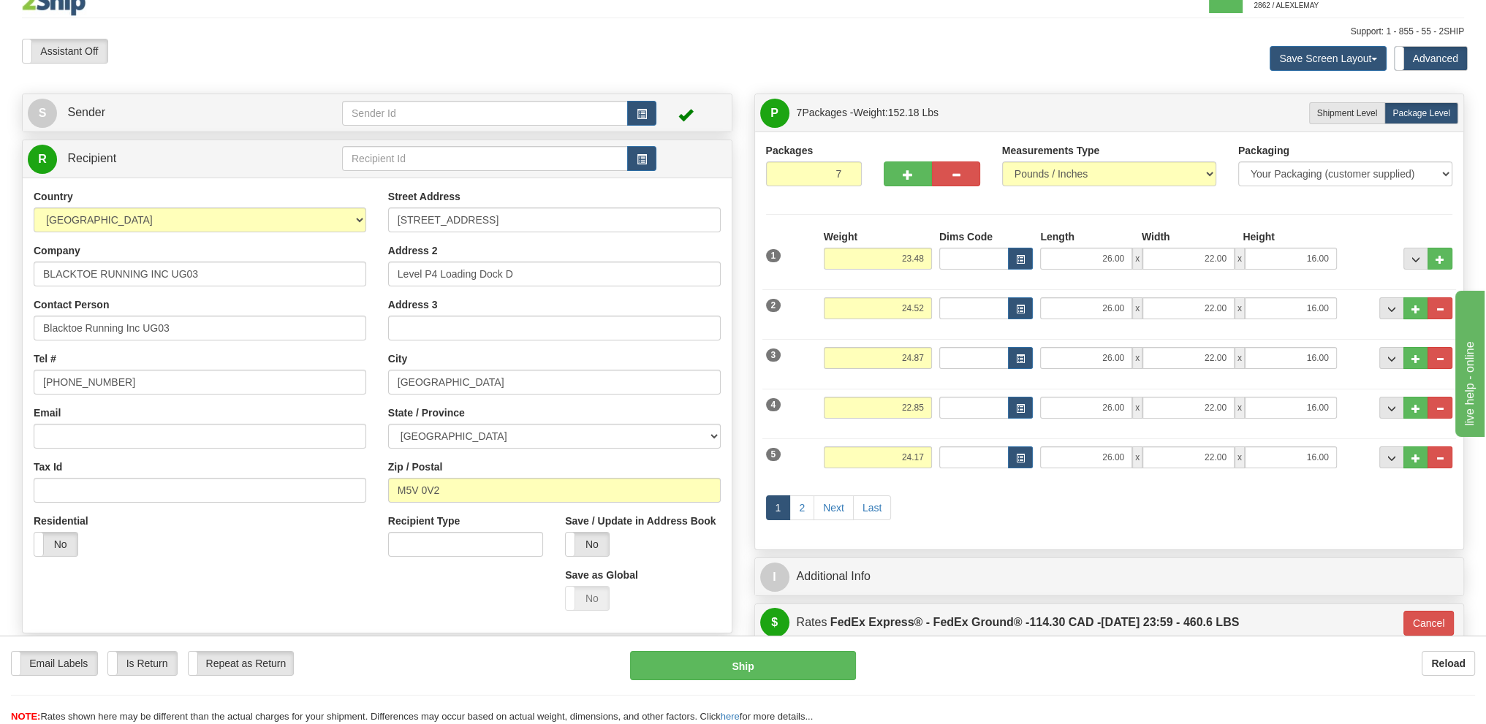
scroll to position [0, 0]
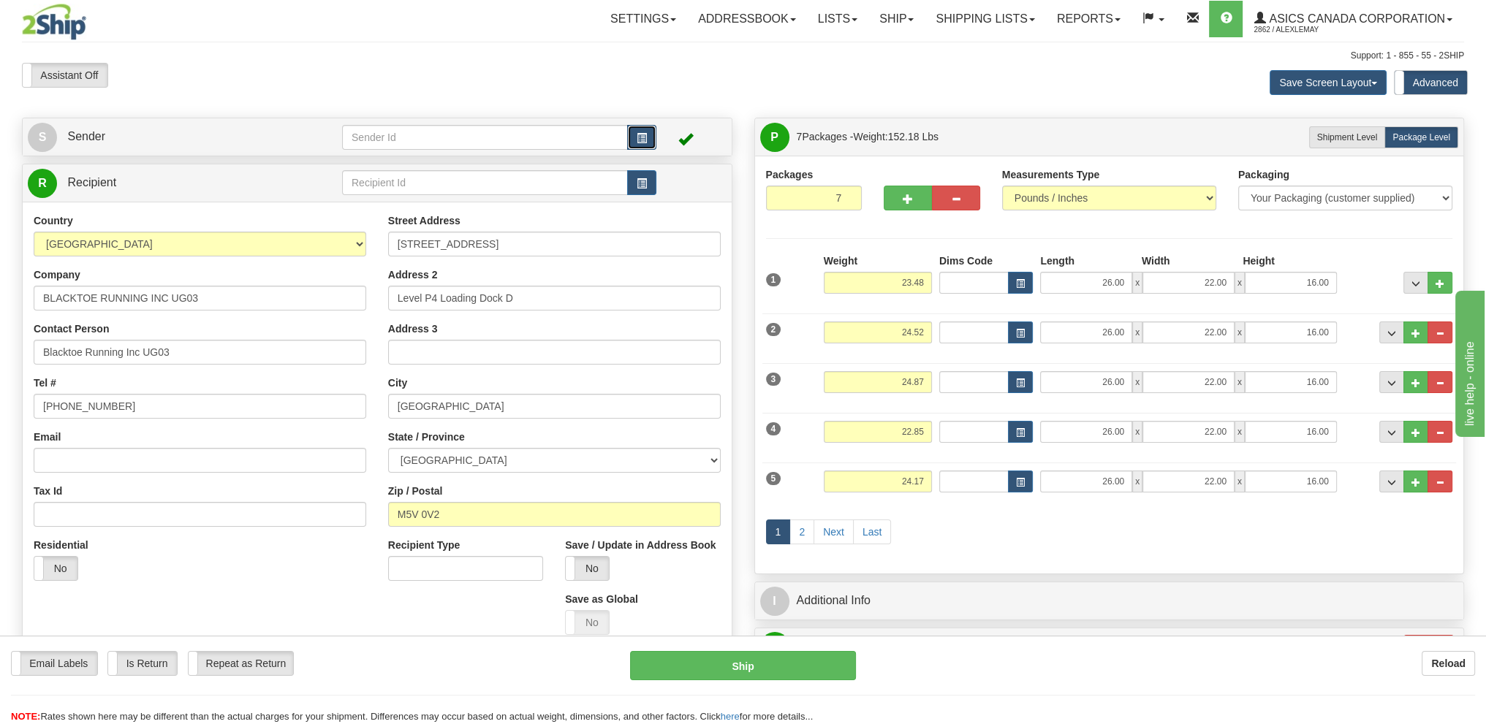
click at [646, 131] on button "button" at bounding box center [641, 137] width 29 height 25
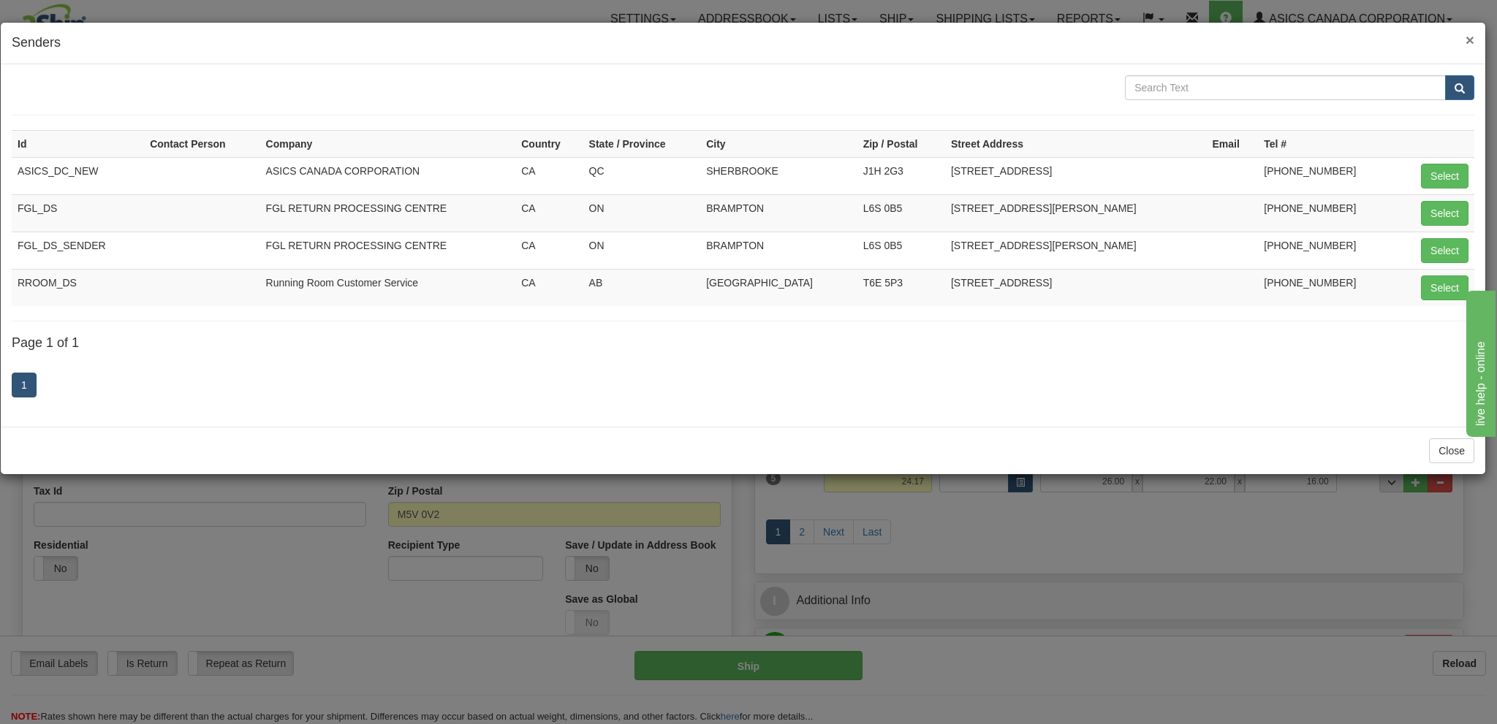
click at [1468, 39] on span "×" at bounding box center [1470, 39] width 9 height 17
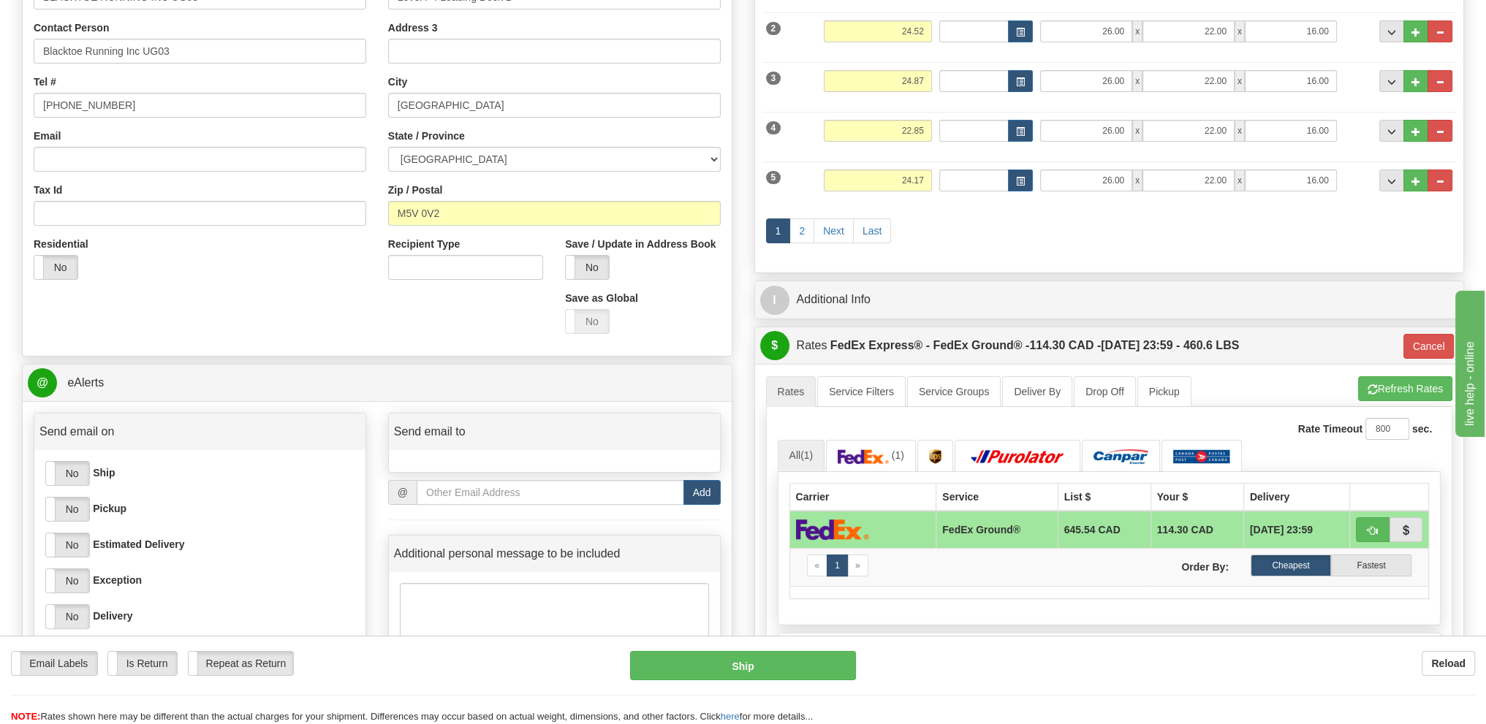
scroll to position [365, 0]
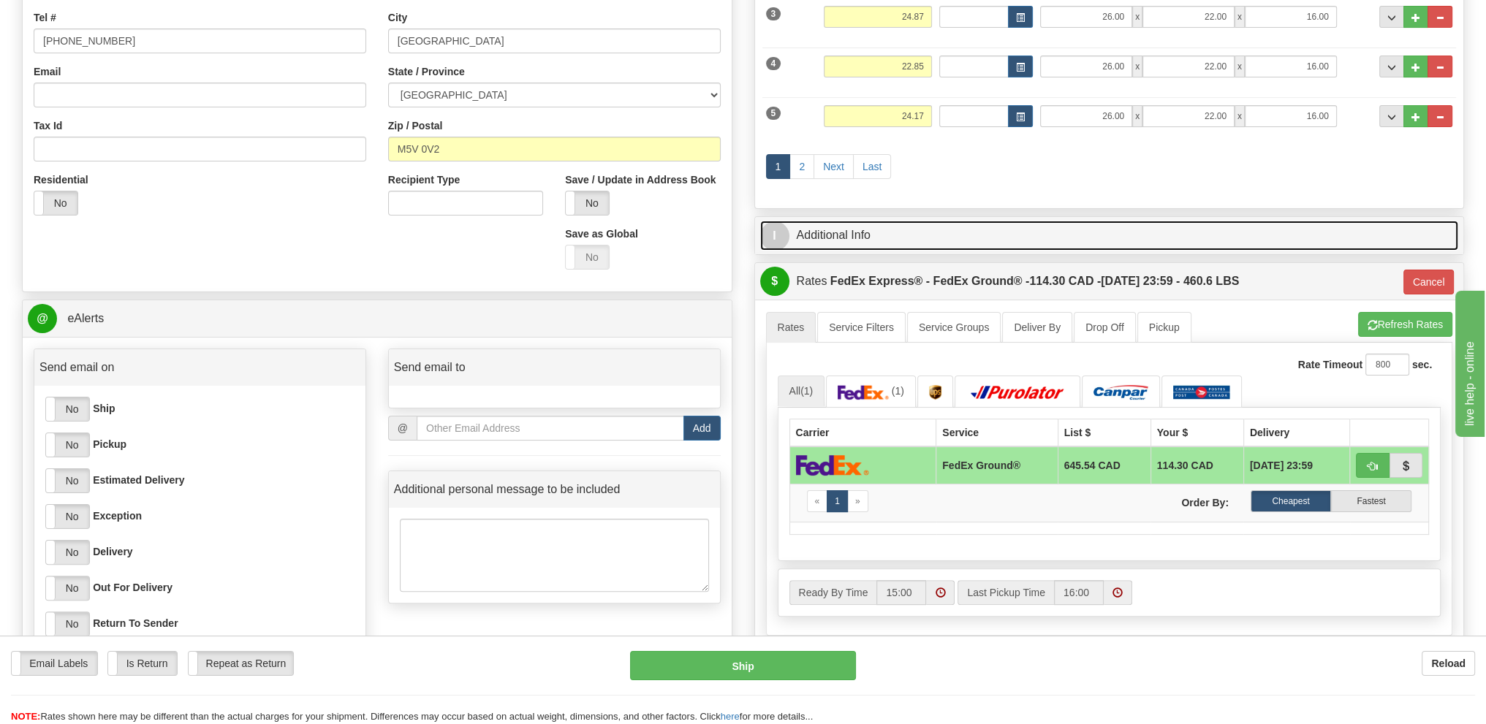
click at [864, 242] on link "I Additional Info" at bounding box center [1109, 236] width 699 height 30
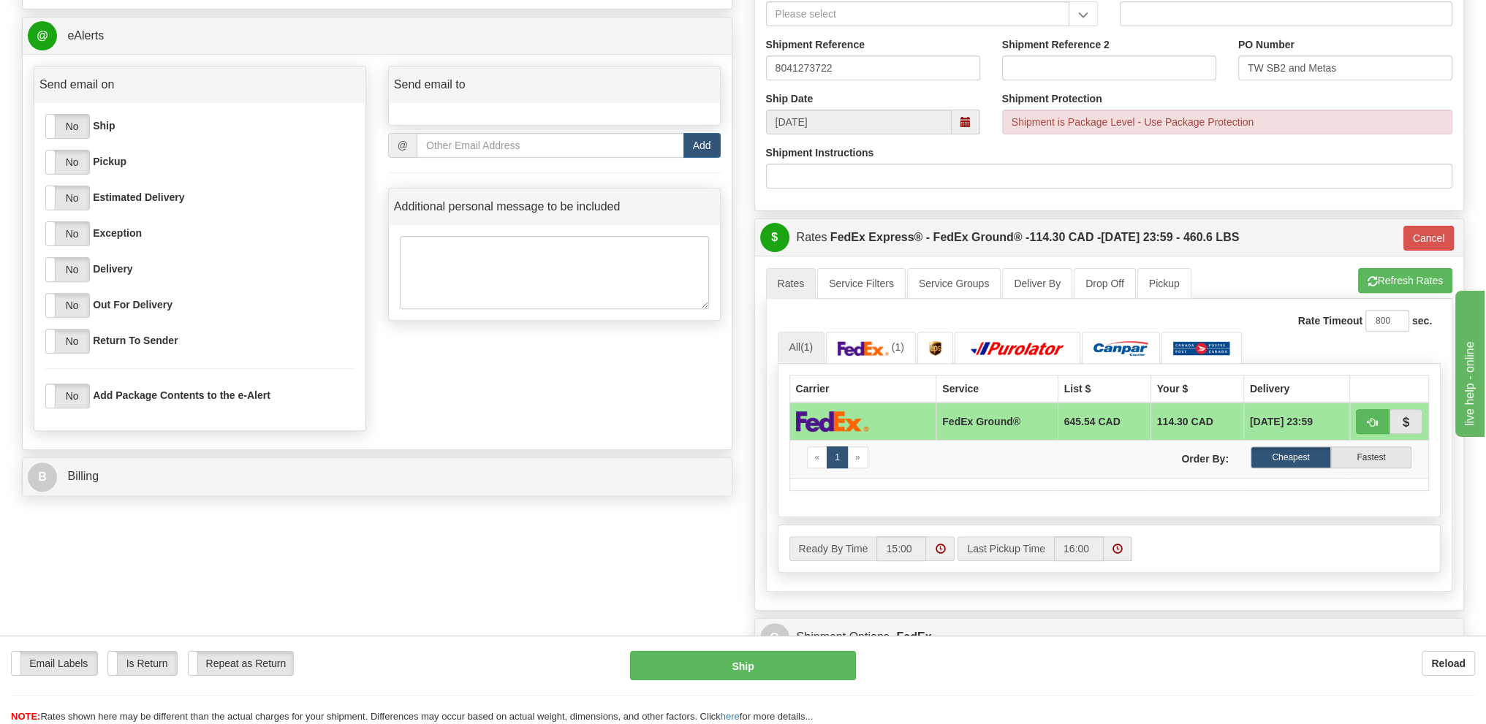
scroll to position [658, 0]
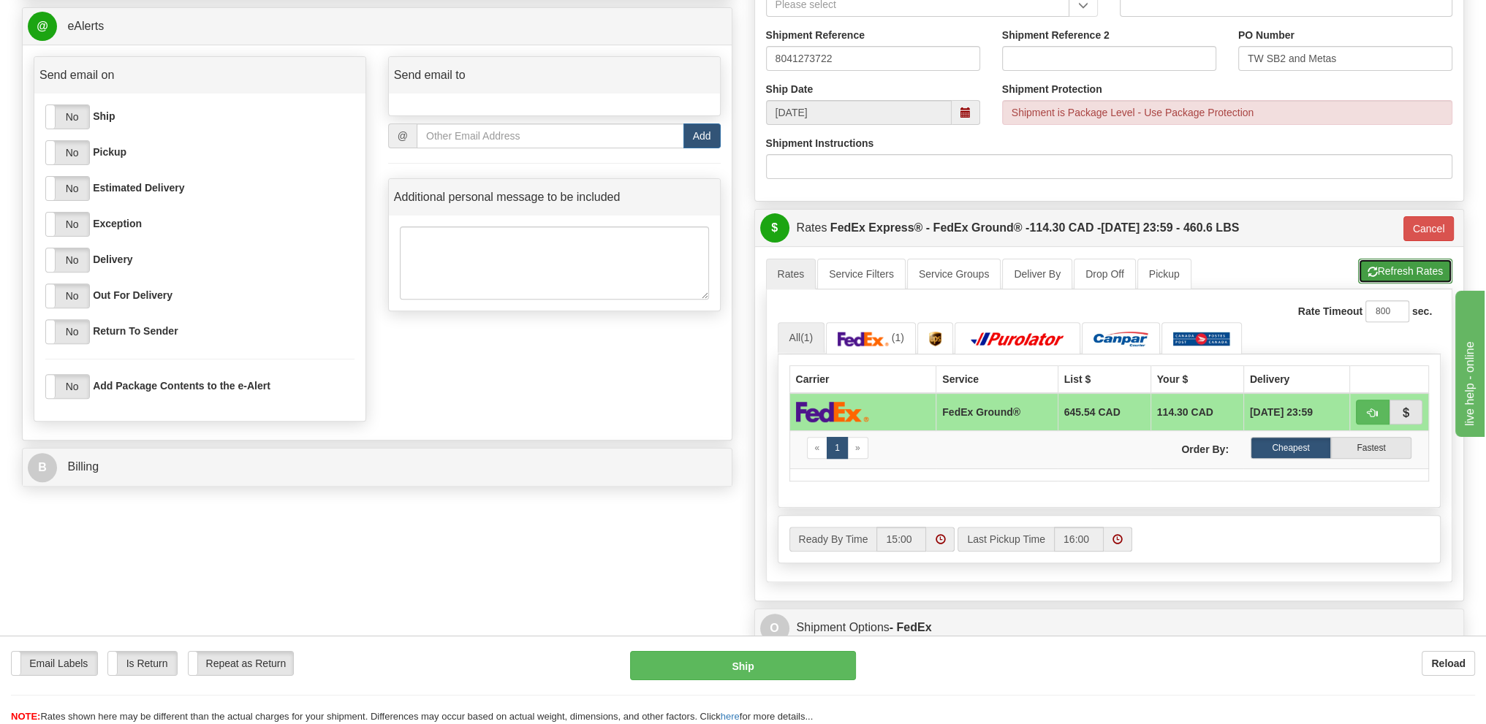
click at [1423, 270] on button "Refresh Rates" at bounding box center [1405, 271] width 94 height 25
type input "92"
click at [880, 332] on img at bounding box center [863, 339] width 51 height 15
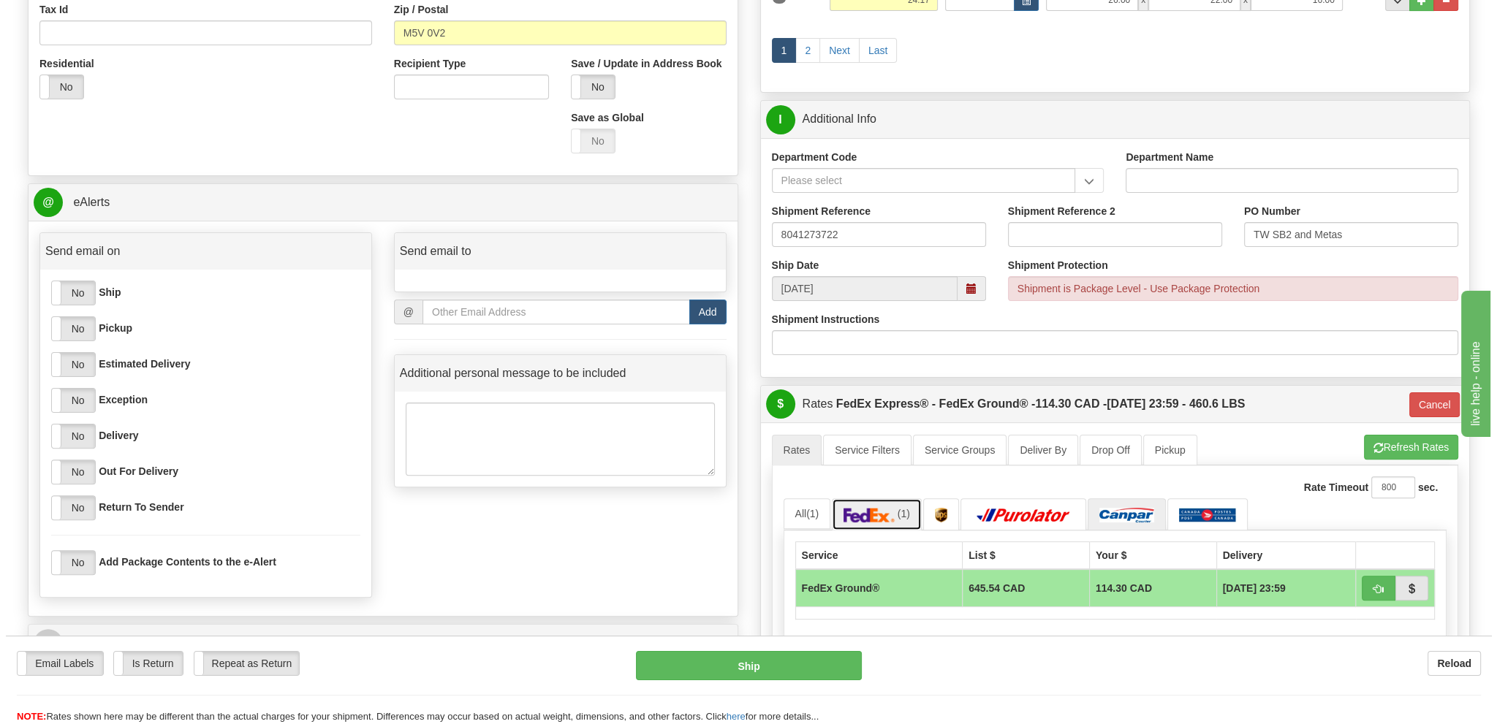
scroll to position [585, 0]
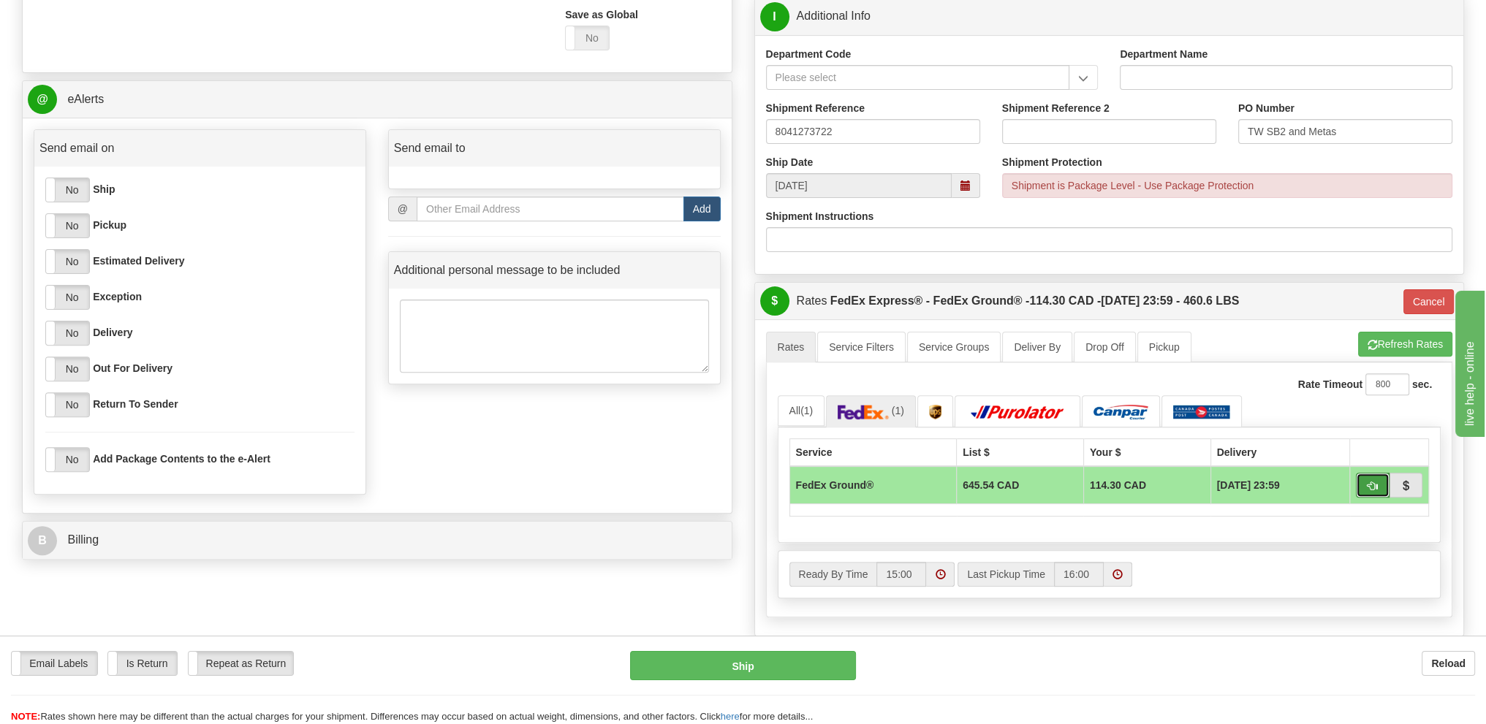
click at [1370, 488] on span "button" at bounding box center [1373, 487] width 10 height 10
click at [811, 663] on button "Ship" at bounding box center [743, 665] width 226 height 29
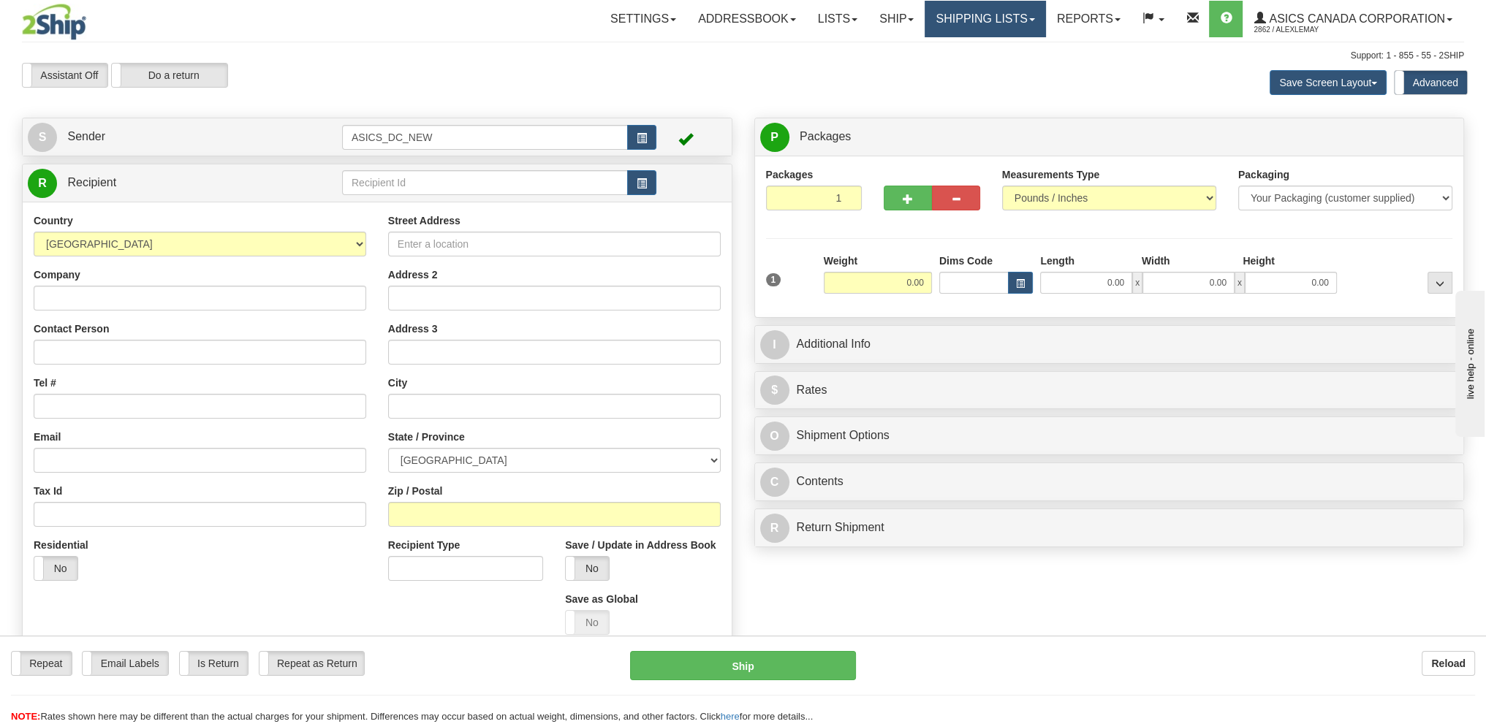
click at [944, 28] on link "Shipping lists" at bounding box center [985, 19] width 121 height 37
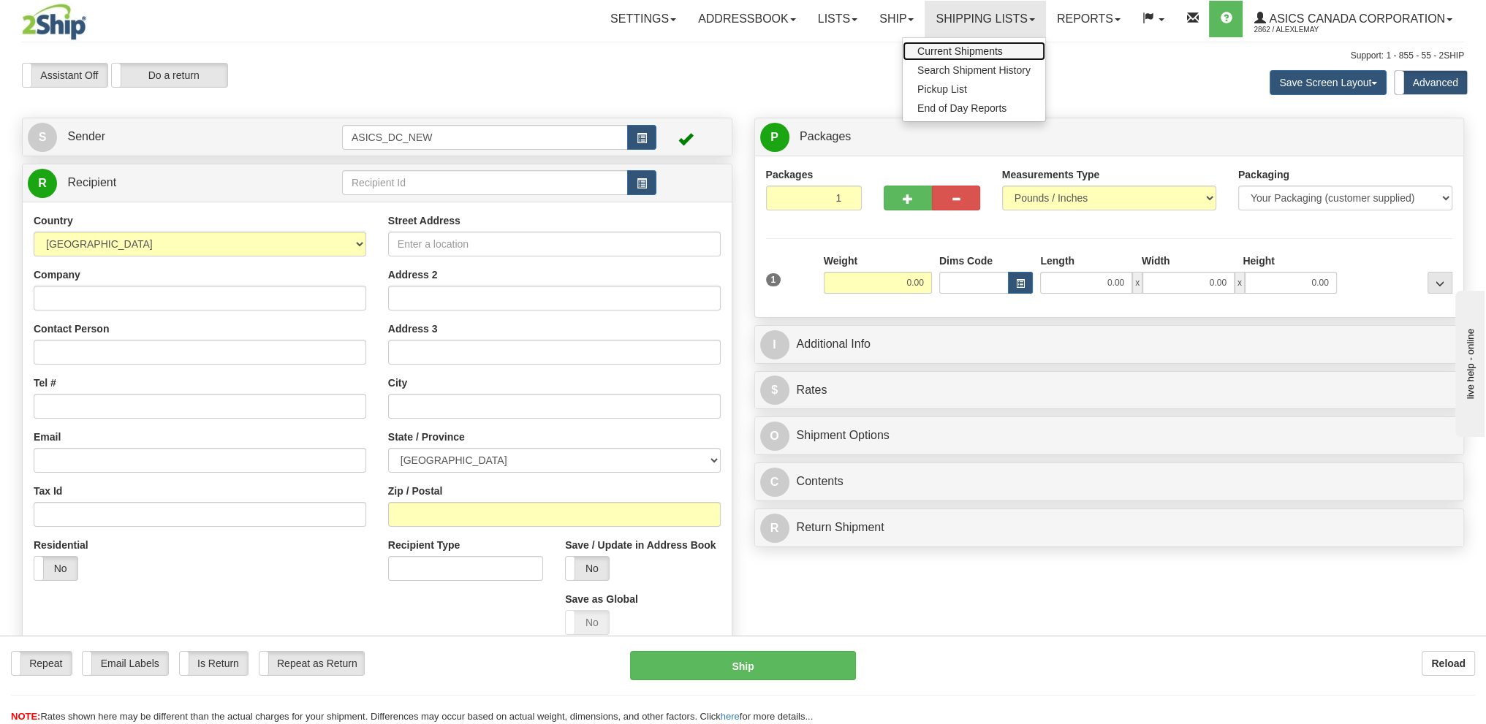
click at [993, 53] on span "Current Shipments" at bounding box center [960, 51] width 86 height 12
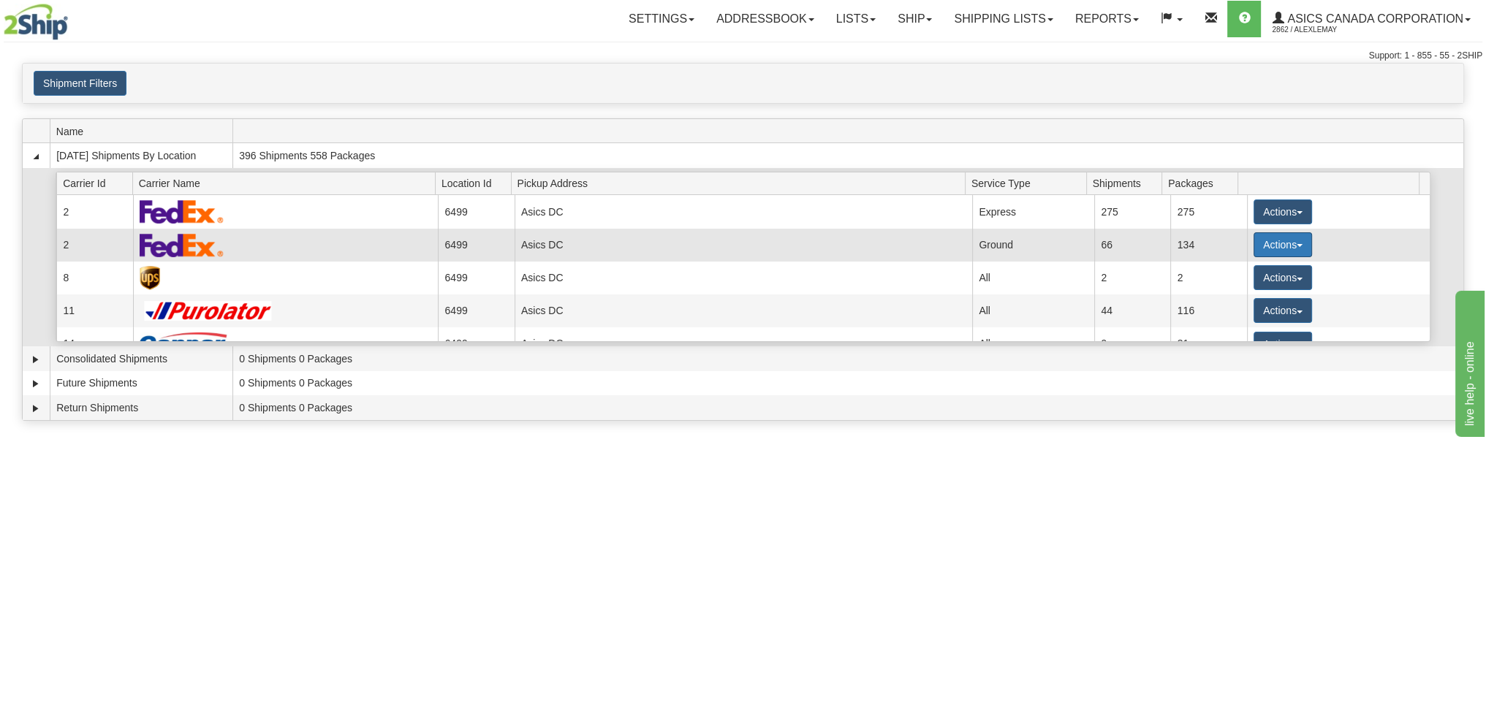
click at [1263, 244] on button "Actions" at bounding box center [1283, 244] width 58 height 25
click at [1225, 272] on span "Details" at bounding box center [1228, 272] width 39 height 10
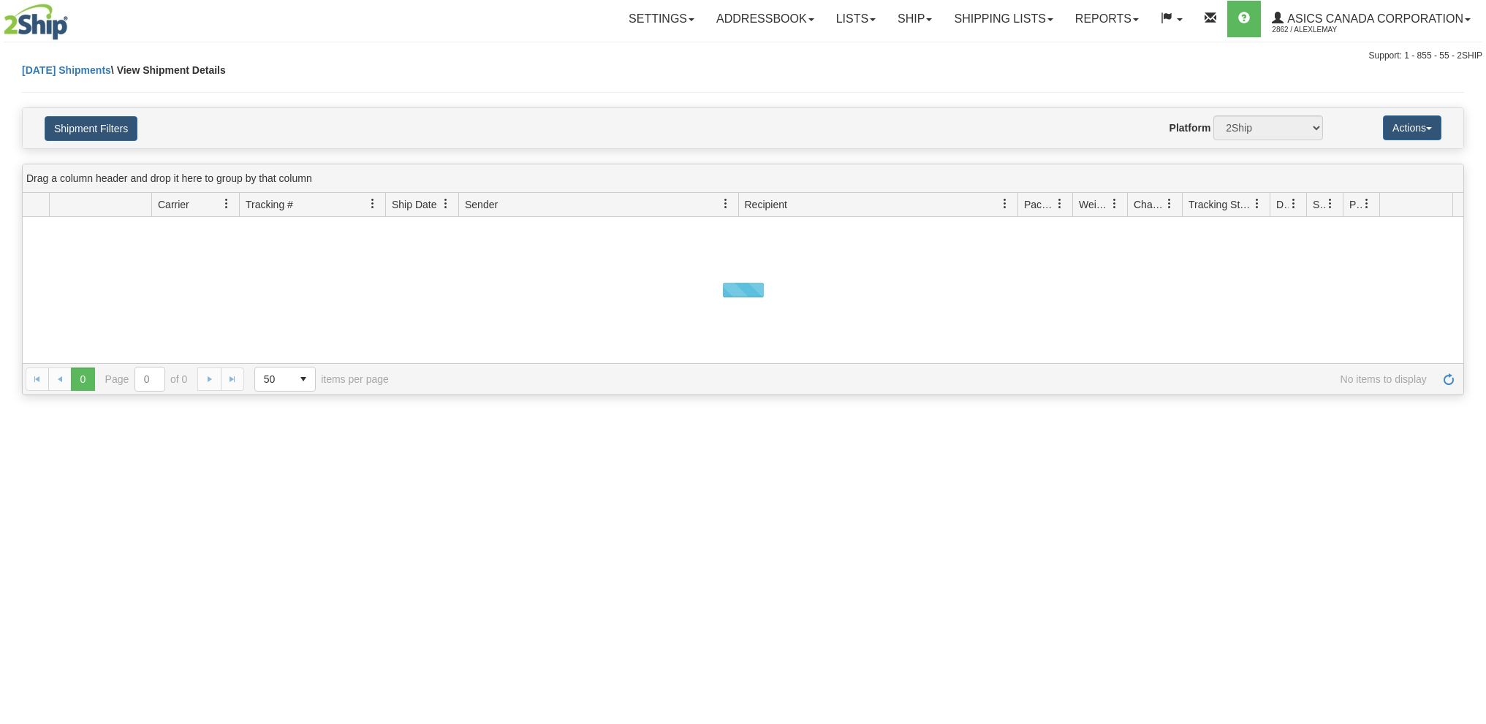
select select "6499"
click at [88, 137] on button "Shipment Filters" at bounding box center [91, 128] width 93 height 25
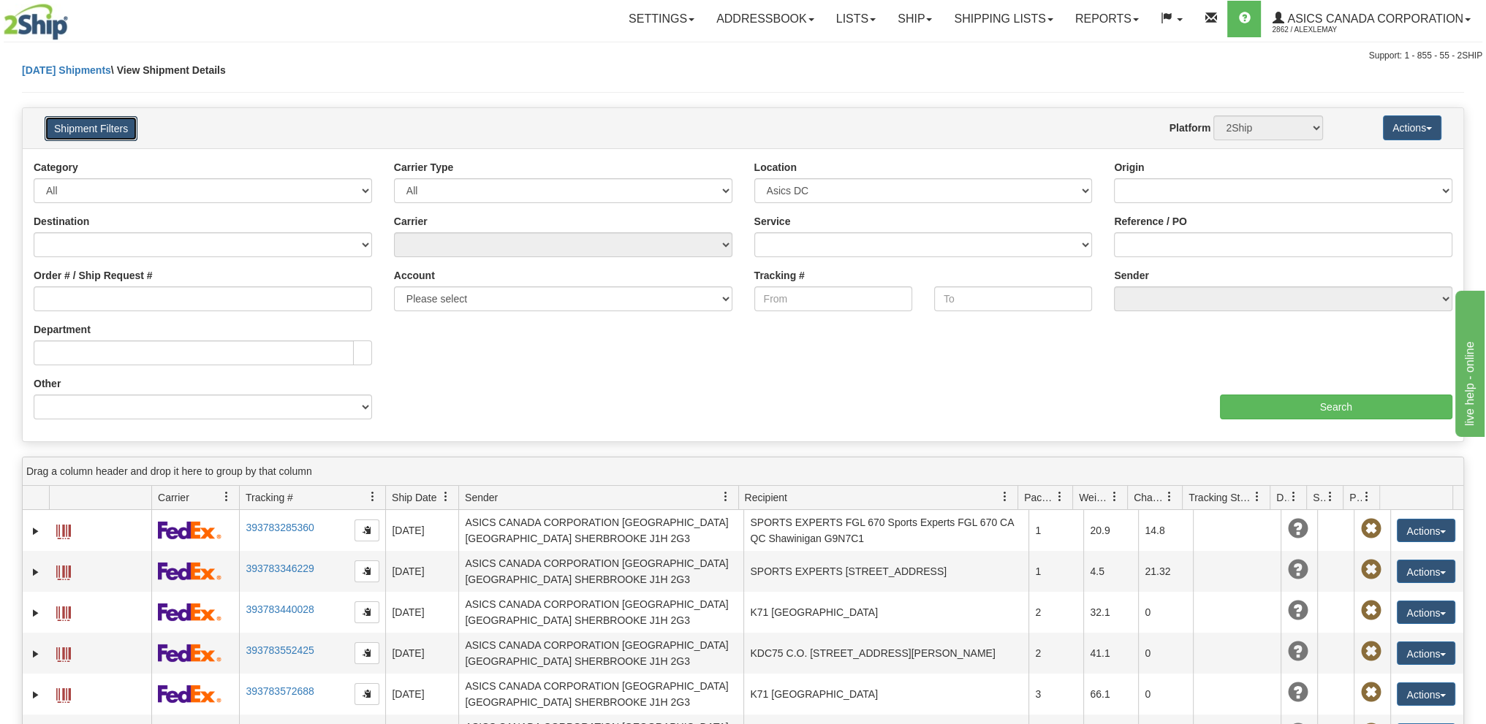
select select "19214"
select select "2"
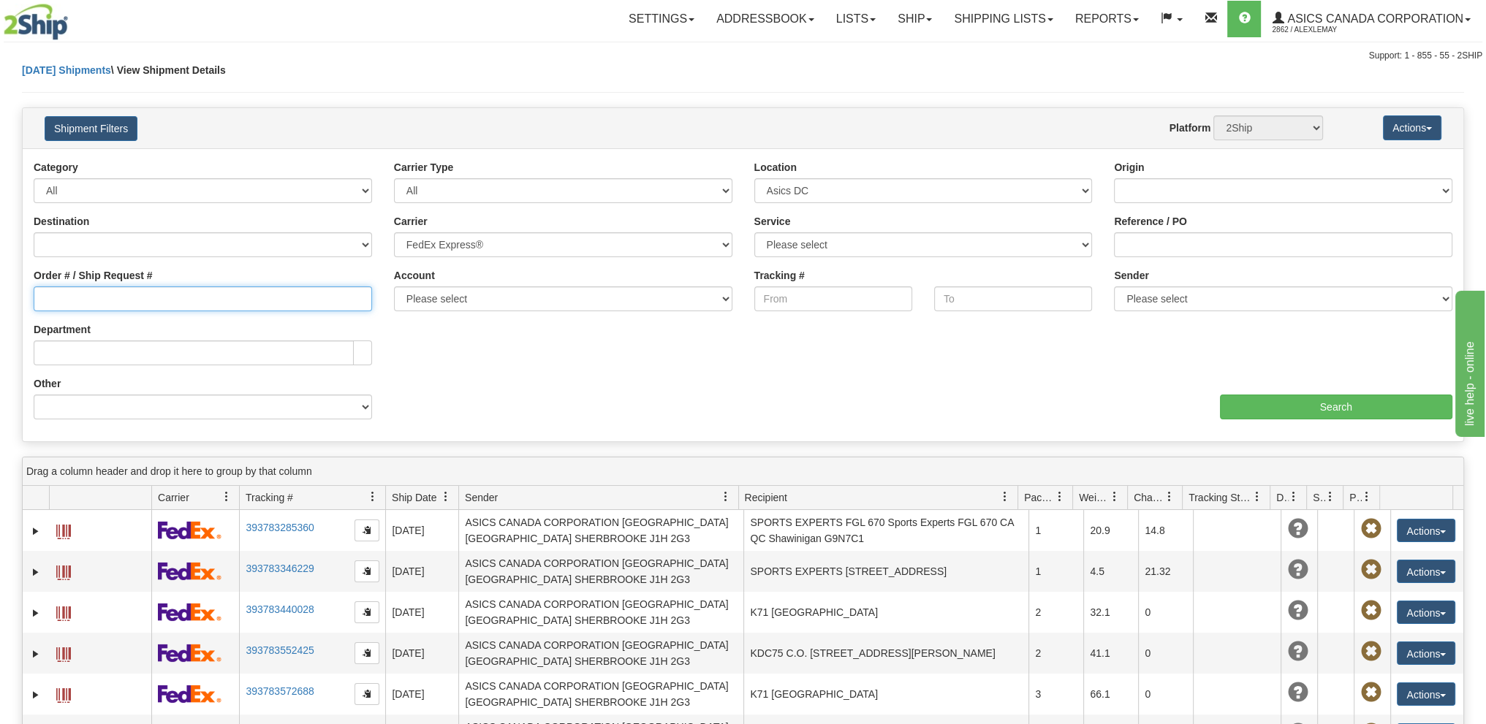
click at [126, 298] on input "Order # / Ship Request #" at bounding box center [203, 299] width 338 height 25
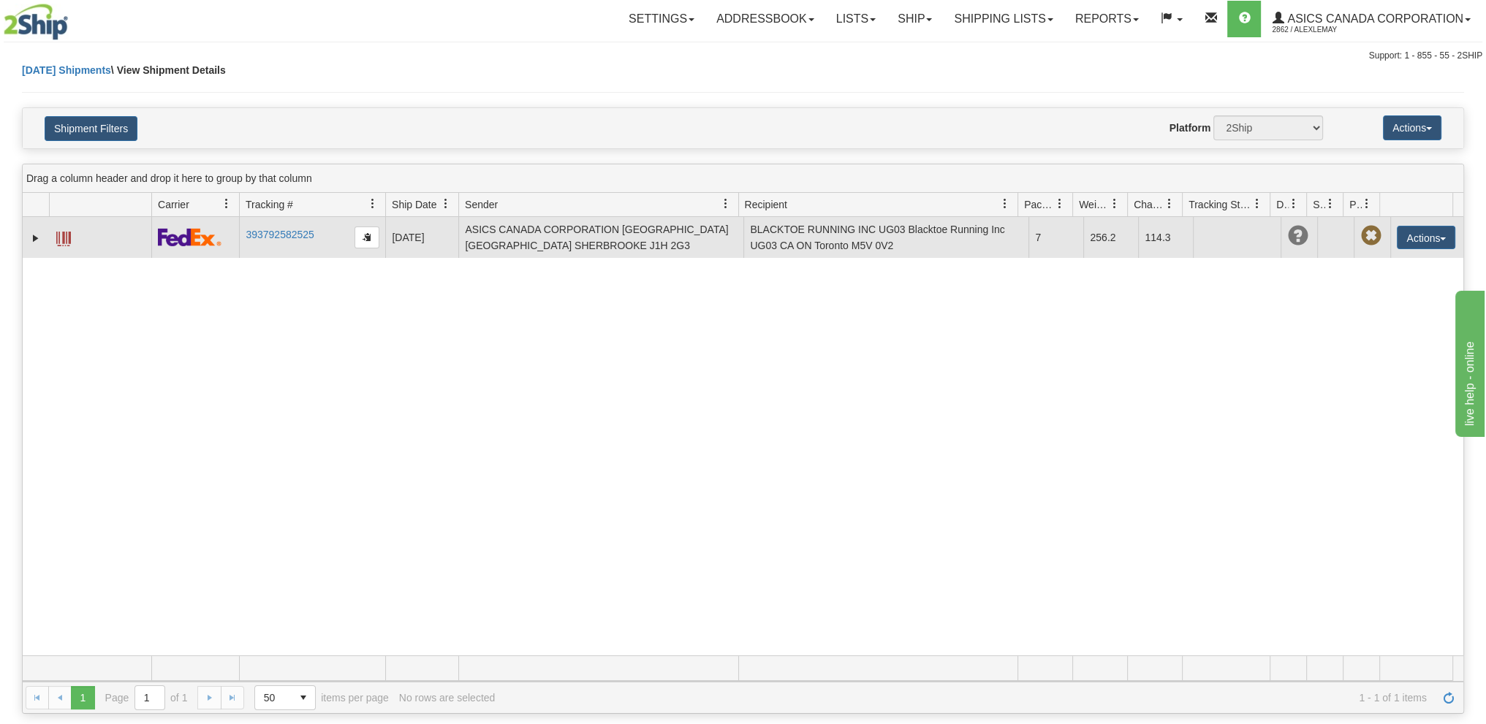
click at [63, 232] on span at bounding box center [63, 239] width 15 height 15
